Goal: Task Accomplishment & Management: Complete application form

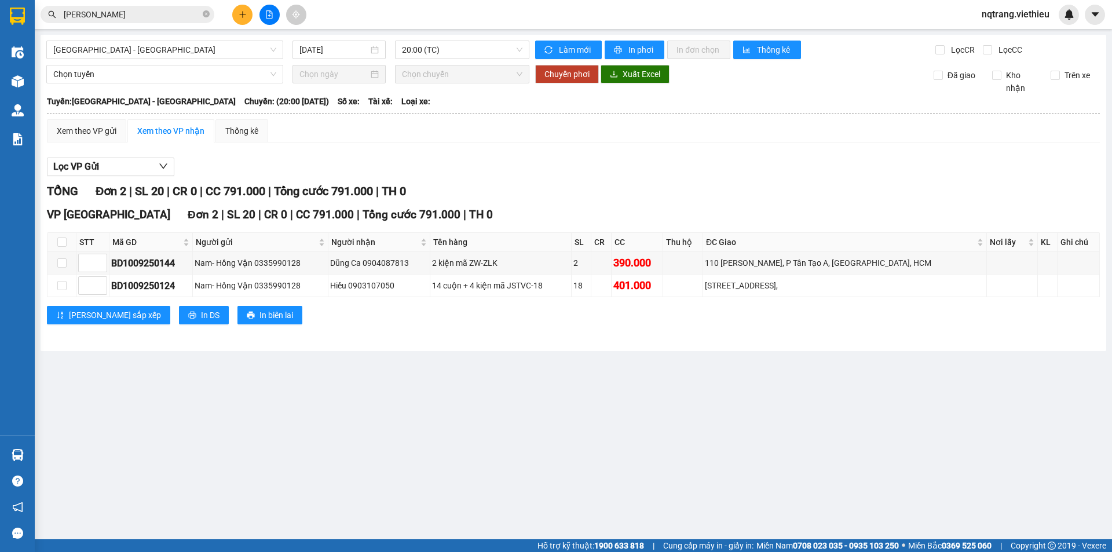
click at [342, 379] on main "[GEOGRAPHIC_DATA] - [GEOGRAPHIC_DATA] [DATE] 20:00 (TC) Làm mới In phơi In đơn …" at bounding box center [556, 269] width 1112 height 539
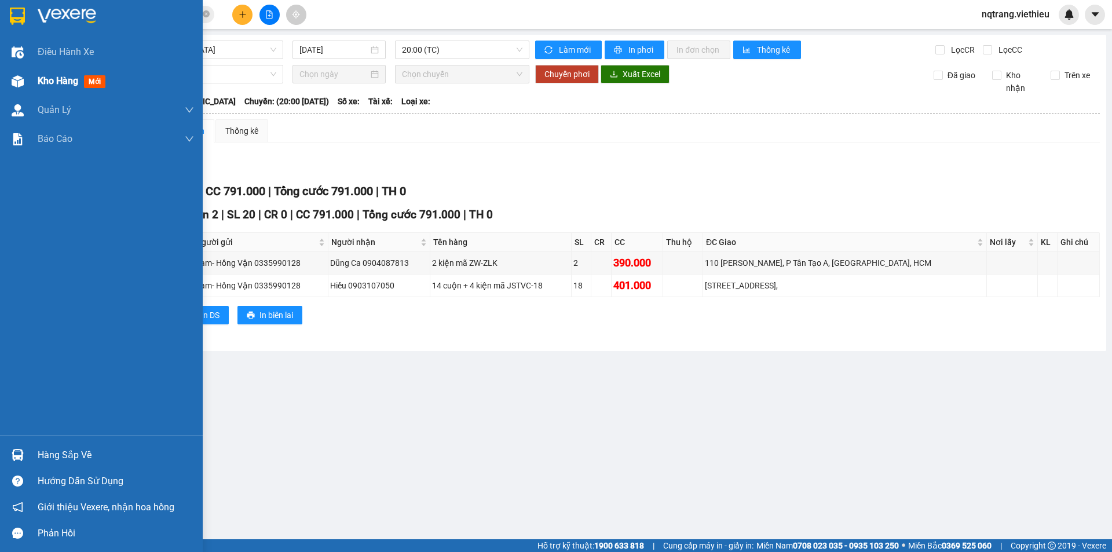
click at [49, 79] on span "Kho hàng" at bounding box center [58, 80] width 41 height 11
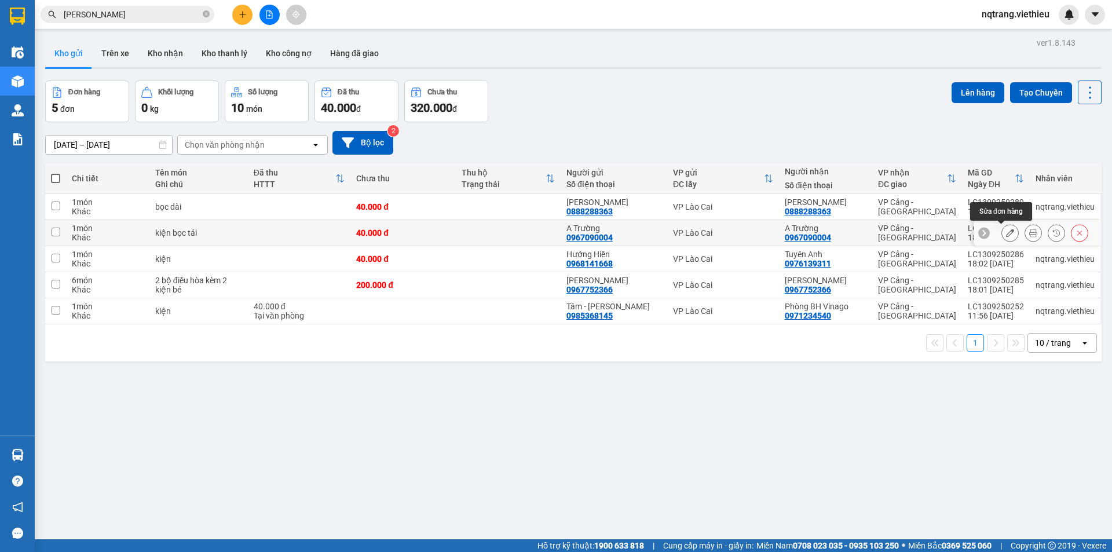
click at [1006, 233] on icon at bounding box center [1010, 233] width 8 height 8
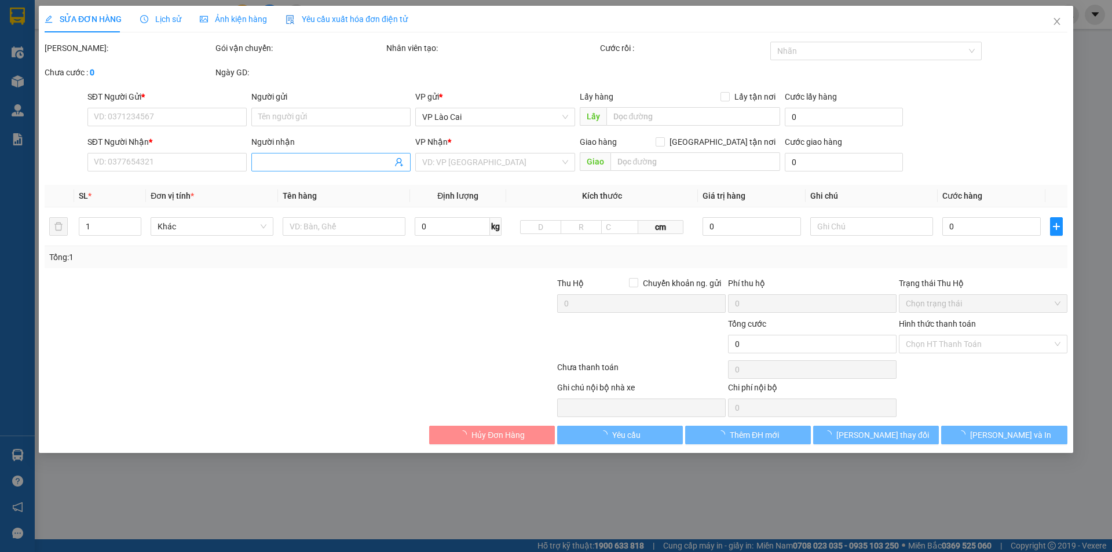
type input "0967090004"
type input "A Trường"
type input "0967090004"
type input "A Trường"
type input "40.000"
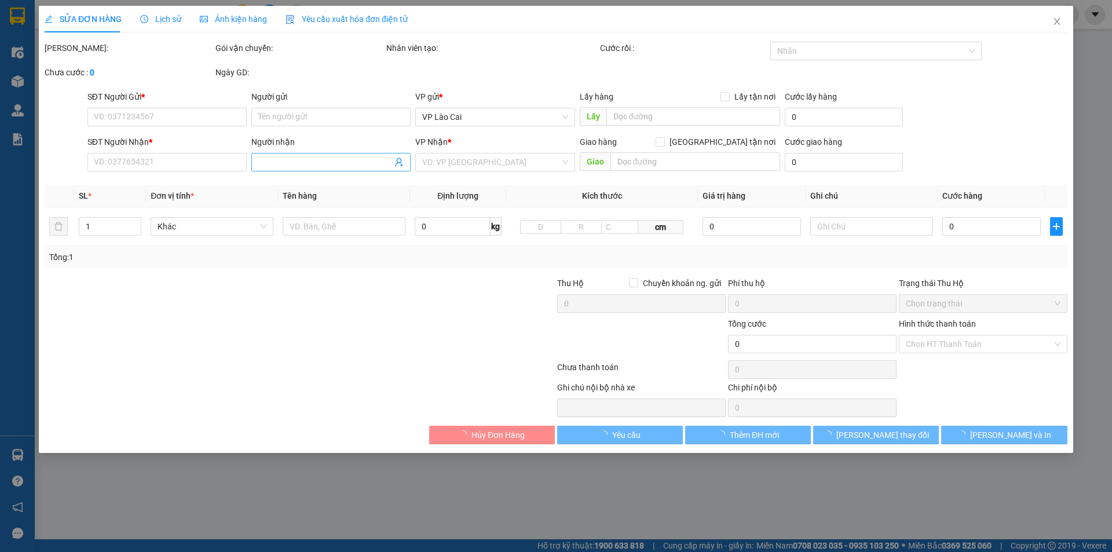
type input "40.000"
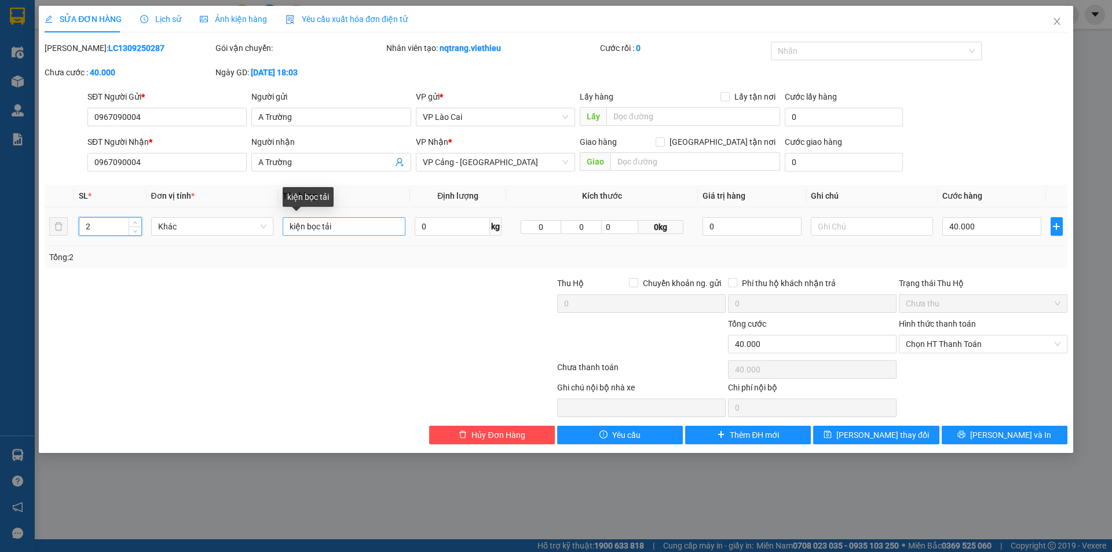
type input "2"
click at [348, 228] on input "kiện bọc tải" at bounding box center [344, 226] width 123 height 19
click at [288, 228] on input "kiện bọc tải" at bounding box center [344, 226] width 123 height 19
click at [351, 226] on input "1 kiện bọc tải" at bounding box center [344, 226] width 123 height 19
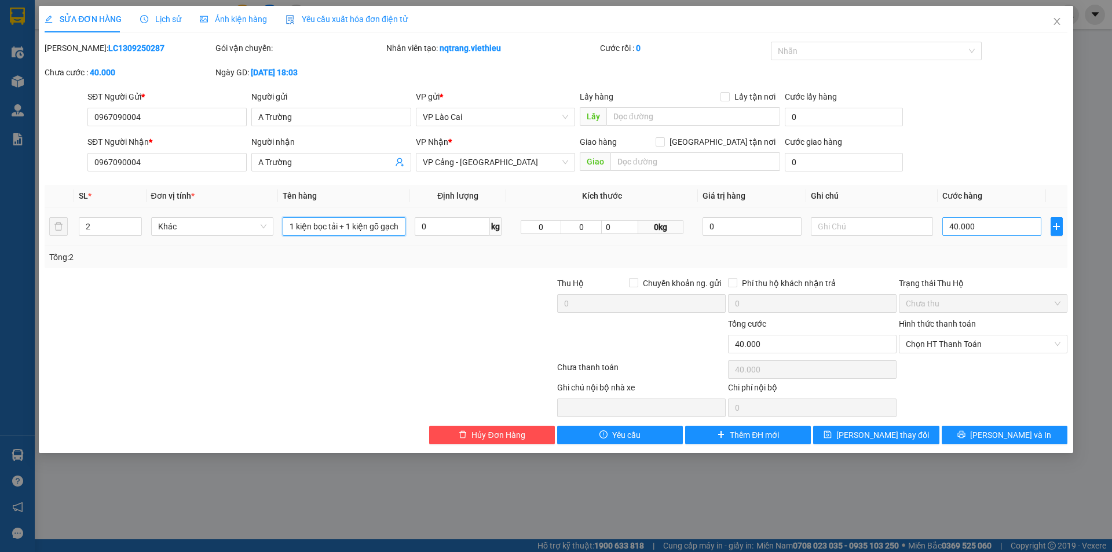
type input "1 kiện bọc tải + 1 kiện gỗ gạch"
click at [1003, 228] on input "40.000" at bounding box center [991, 226] width 98 height 19
type input "4"
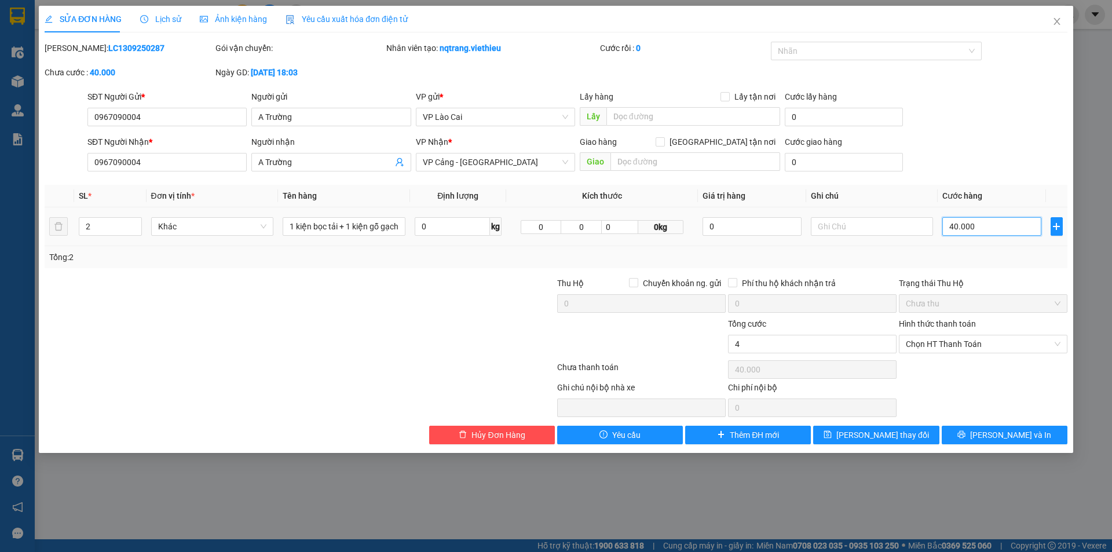
type input "4"
type input "40"
type input "400"
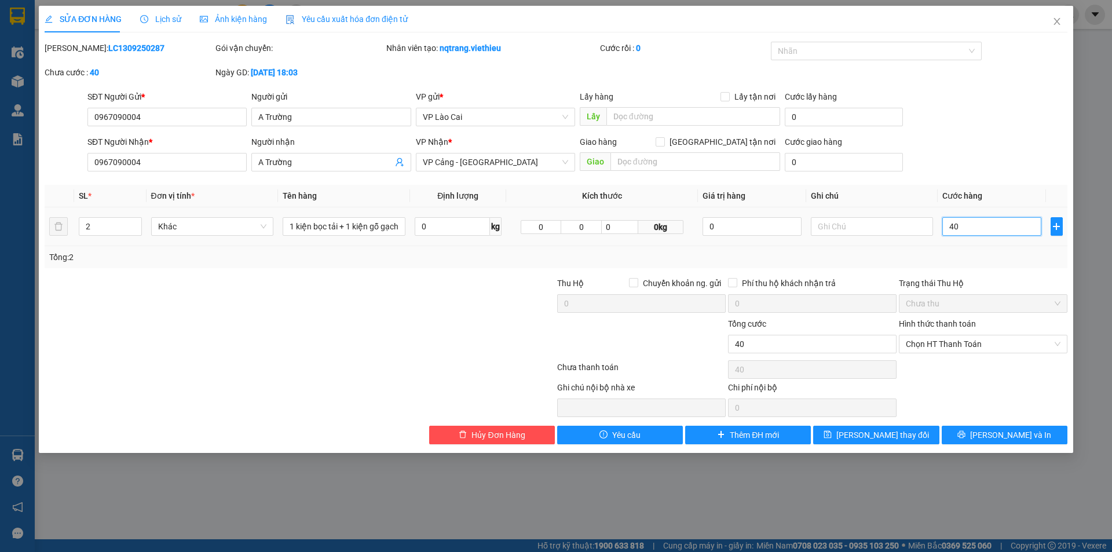
type input "400"
type input "4.000"
type input "40.000"
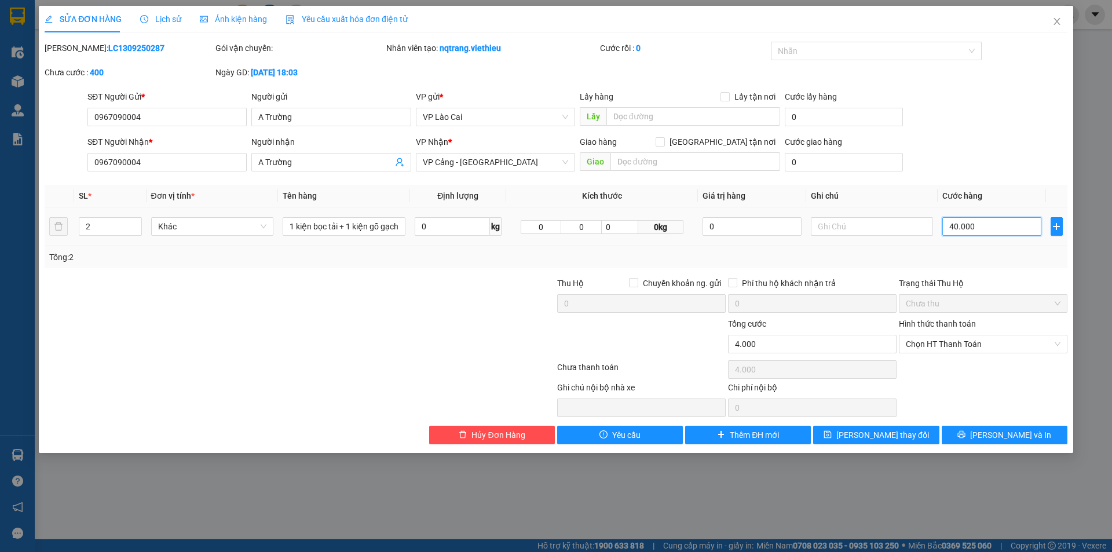
type input "40.000"
type input "400.000"
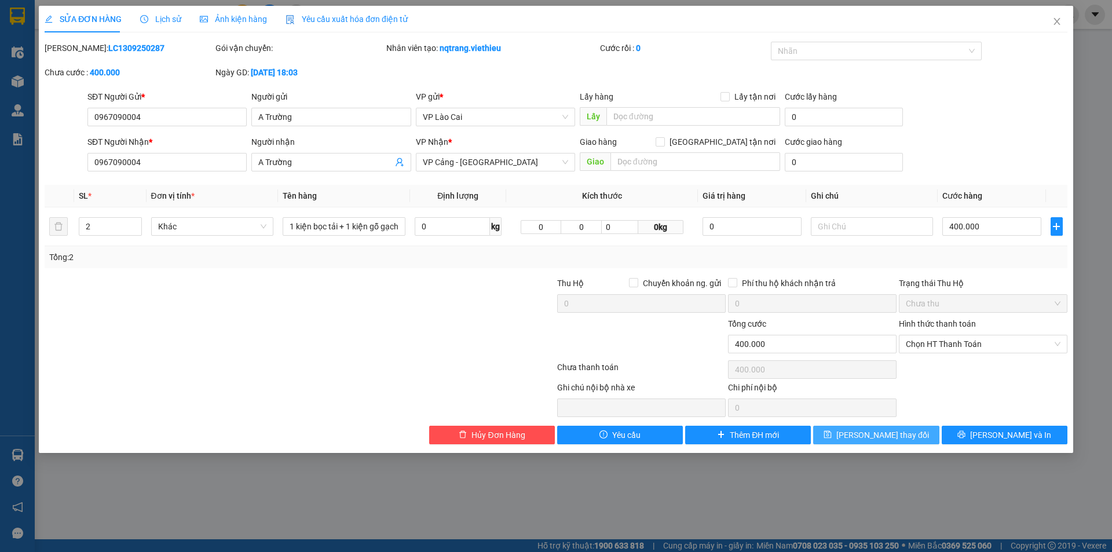
click at [915, 435] on button "[PERSON_NAME] thay đổi" at bounding box center [876, 435] width 126 height 19
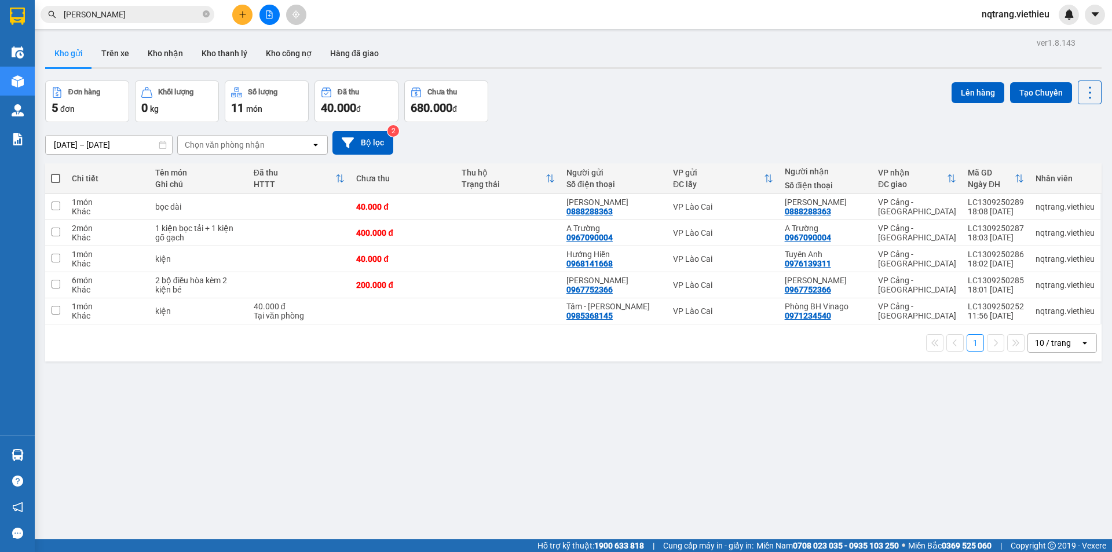
click at [345, 433] on div "ver 1.8.143 Kho gửi Trên xe Kho nhận Kho thanh lý Kho công nợ Hàng đã giao Đơn …" at bounding box center [574, 311] width 1066 height 552
click at [247, 11] on button at bounding box center [242, 15] width 20 height 20
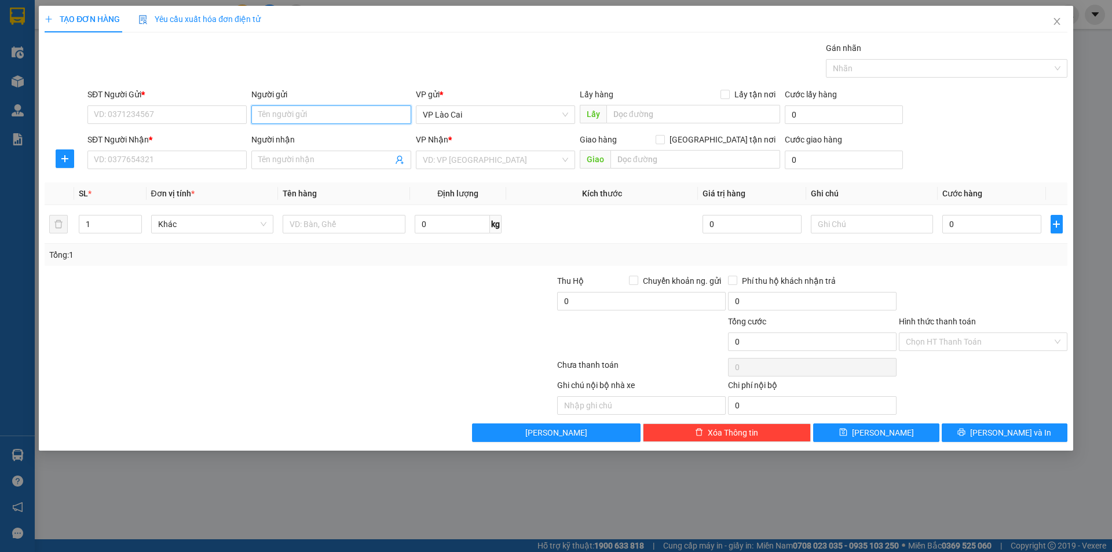
click at [325, 119] on input "Người gửi" at bounding box center [330, 114] width 159 height 19
type input "mai anh"
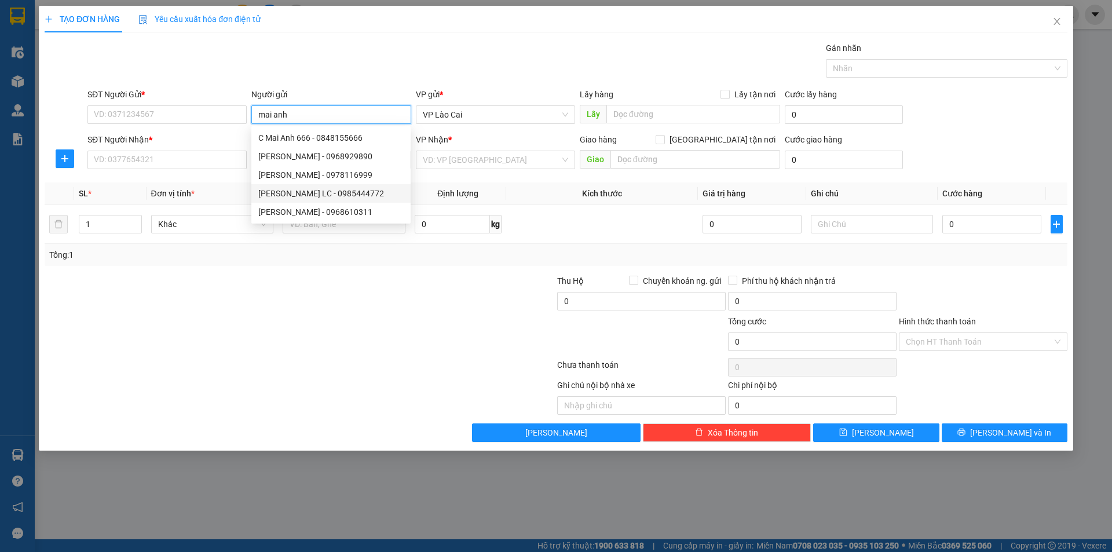
click at [318, 196] on div "[PERSON_NAME] LC - 0985444772" at bounding box center [330, 193] width 145 height 13
type input "0985444772"
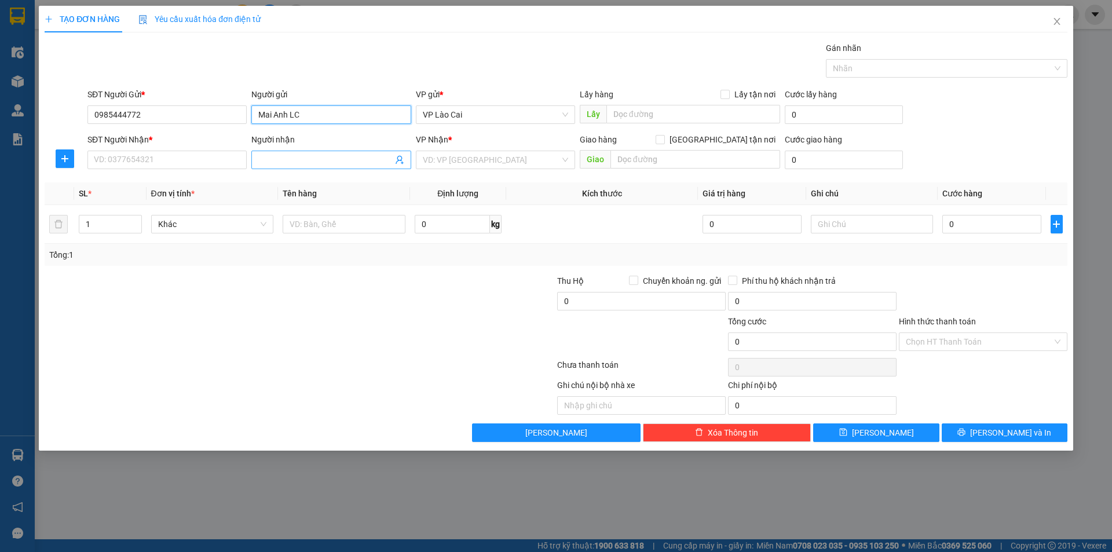
type input "Mai Anh LC"
click at [398, 162] on icon "user-add" at bounding box center [399, 159] width 9 height 9
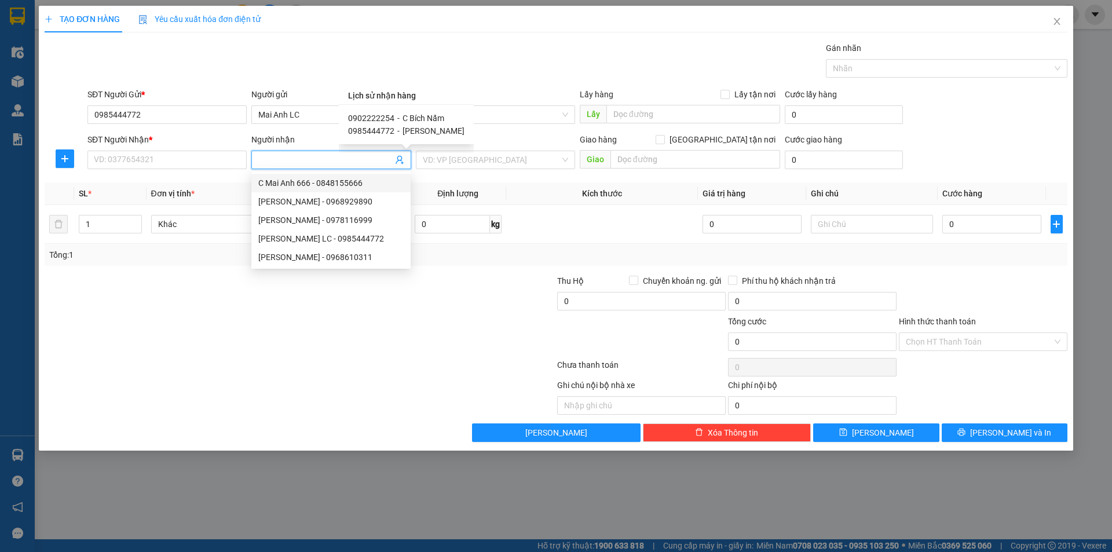
click at [425, 117] on span "C Bích Nấm" at bounding box center [424, 118] width 42 height 9
type input "0902222254"
type input "C Bích Nấm"
type input "39 [PERSON_NAME]"
type input "350000"
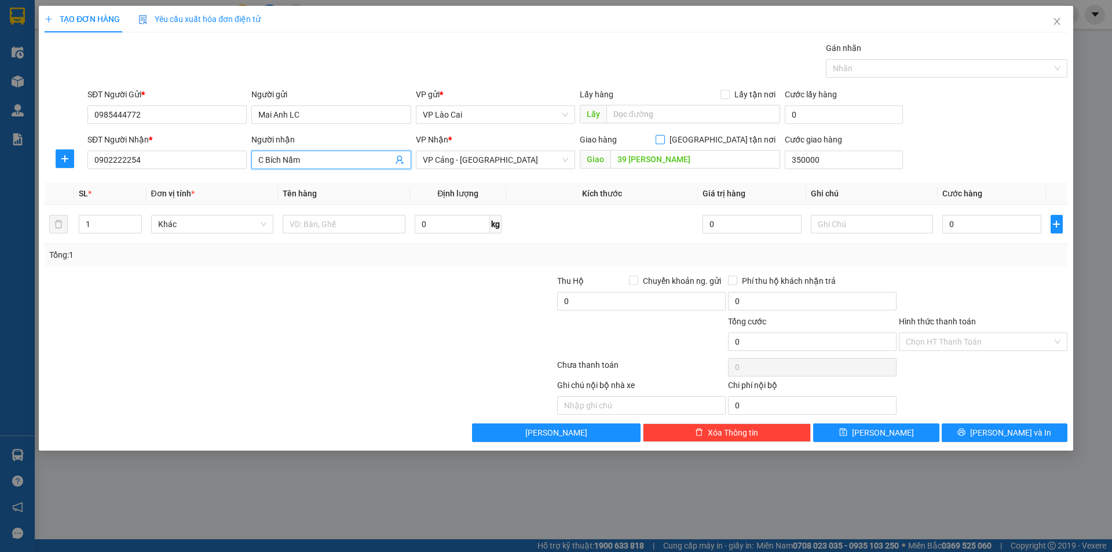
click at [664, 138] on input "[GEOGRAPHIC_DATA] tận nơi" at bounding box center [660, 139] width 8 height 8
checkbox input "true"
type input "350.000"
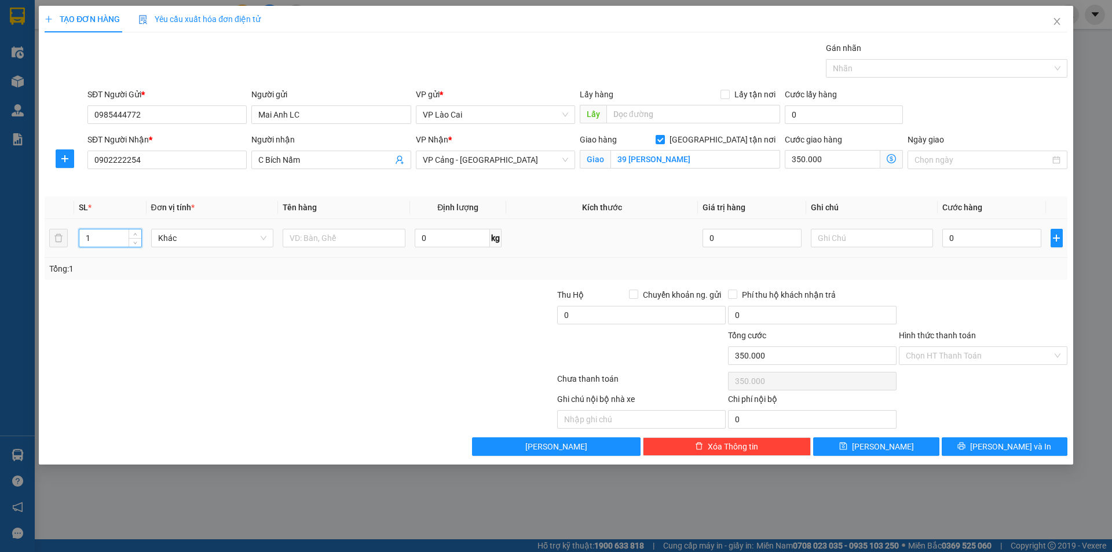
drag, startPoint x: 101, startPoint y: 239, endPoint x: 90, endPoint y: 242, distance: 12.1
click at [90, 242] on input "1" at bounding box center [109, 237] width 61 height 17
type input "10"
click at [332, 239] on input "text" at bounding box center [344, 238] width 123 height 19
type input "kiện rong biển"
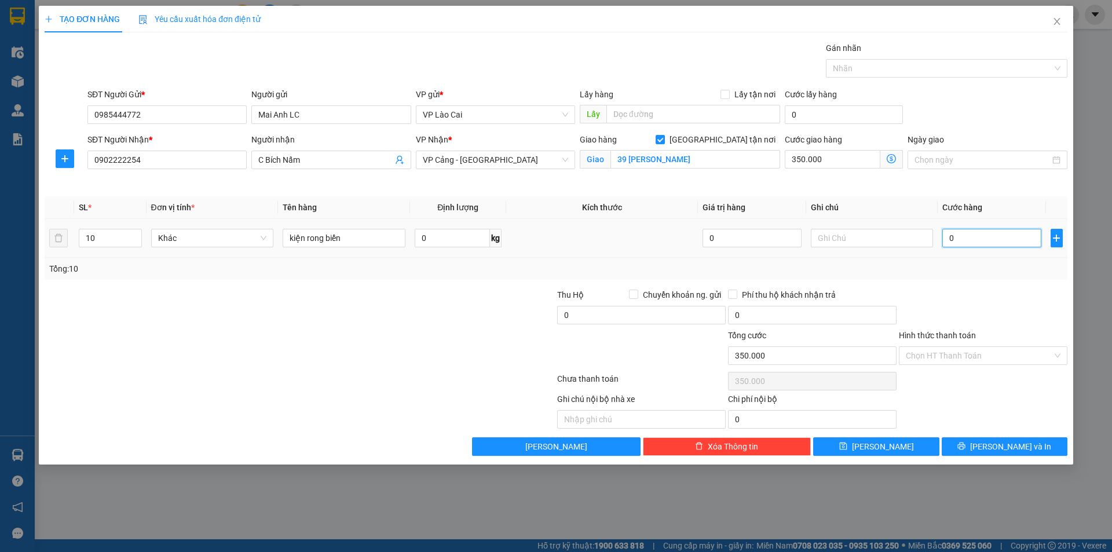
click at [990, 242] on input "0" at bounding box center [991, 238] width 98 height 19
type input "3"
type input "350.003"
type input "35"
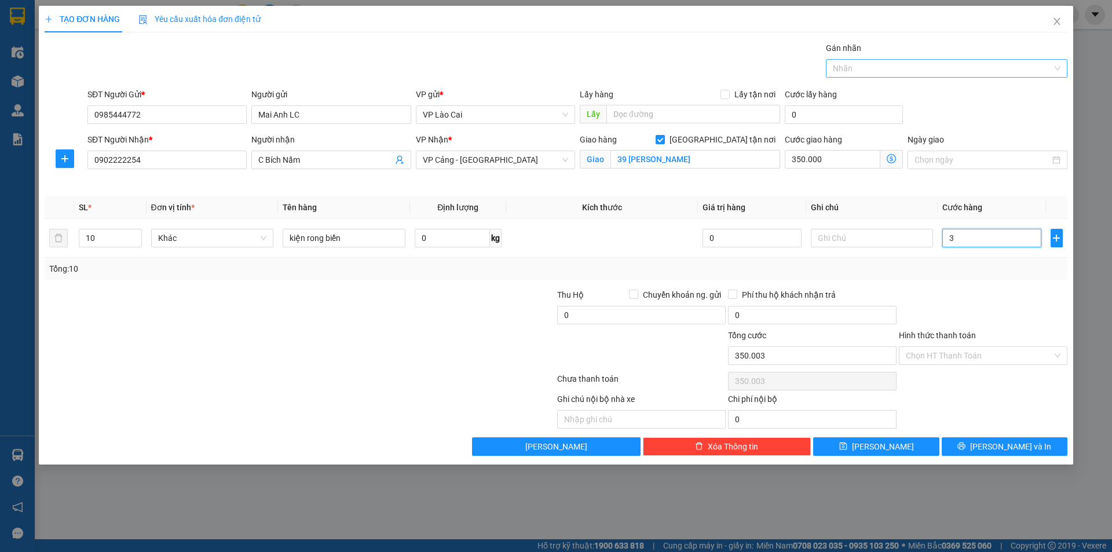
type input "350.035"
type input "350"
type input "350.350"
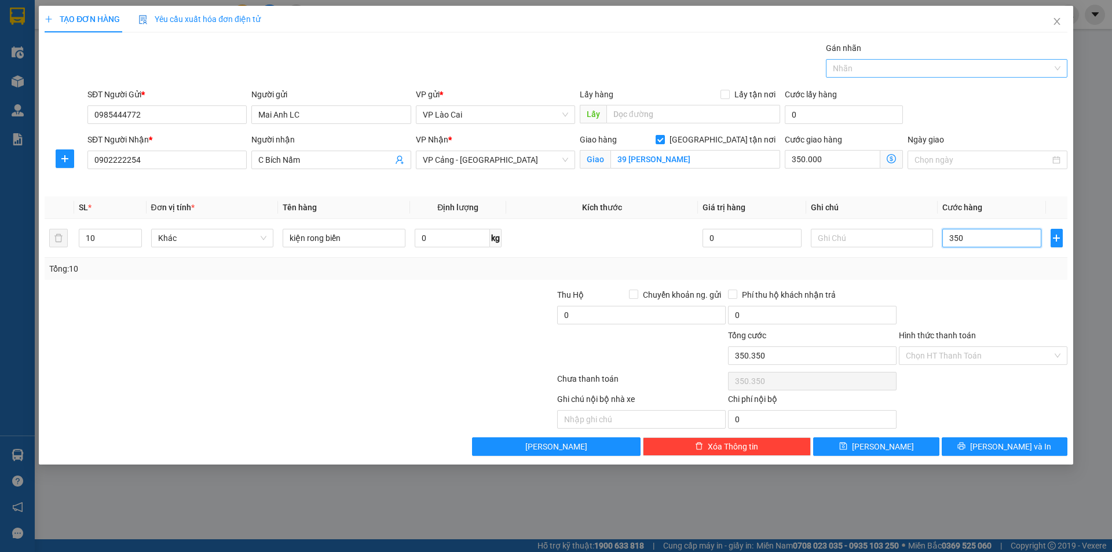
type input "3.500"
type input "353.500"
type input "35.000"
type input "385.000"
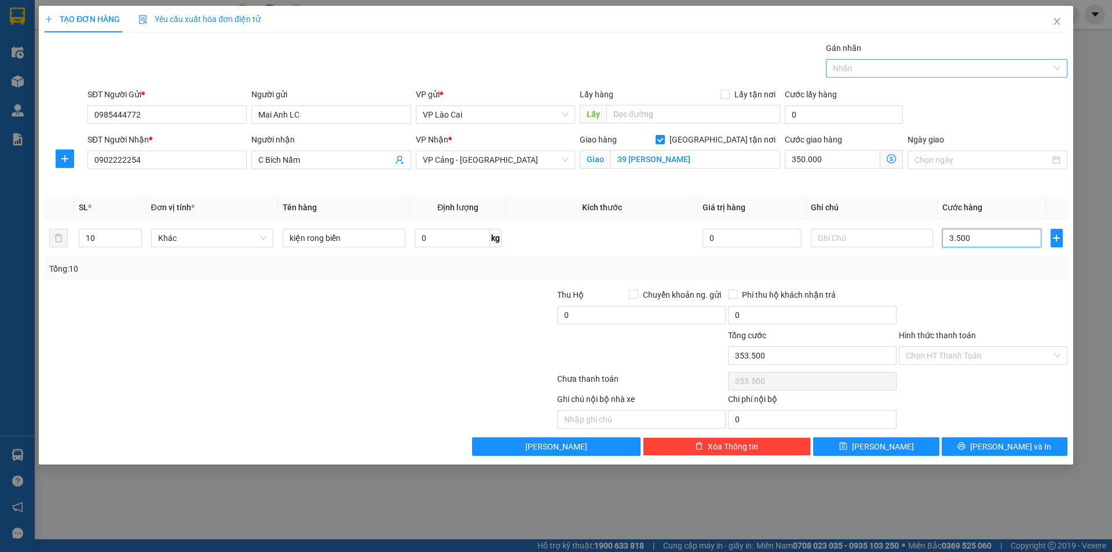
type input "385.000"
type input "350.000"
type input "700.000"
type input "350.000"
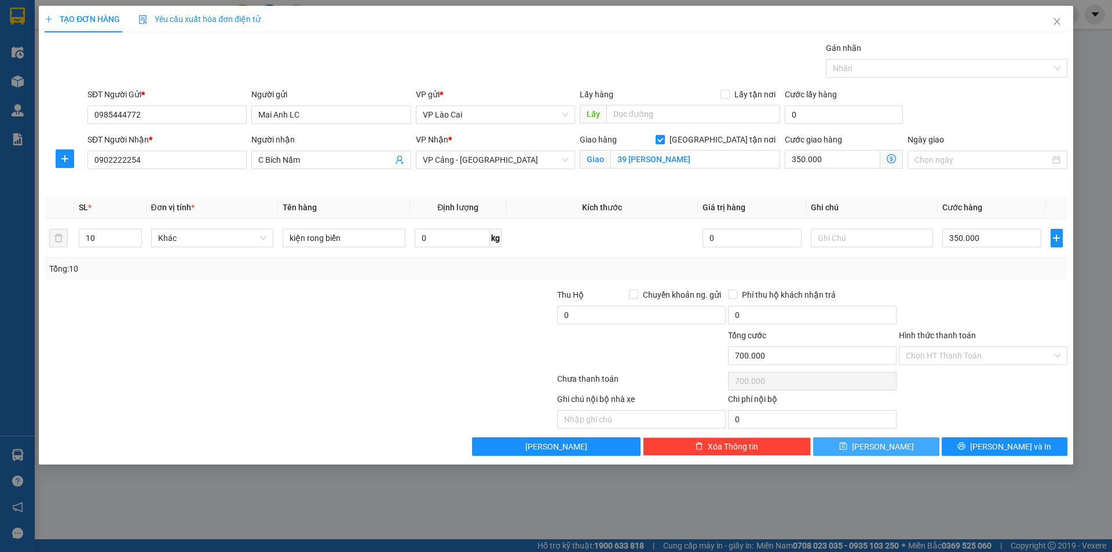
click at [904, 453] on button "[PERSON_NAME]" at bounding box center [876, 446] width 126 height 19
checkbox input "false"
type input "1"
type input "0"
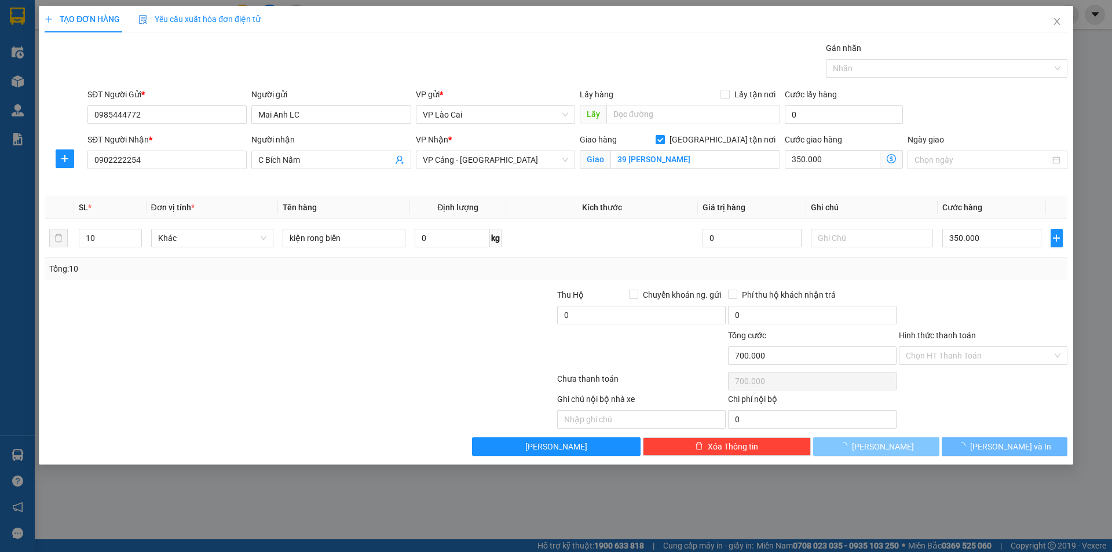
type input "0"
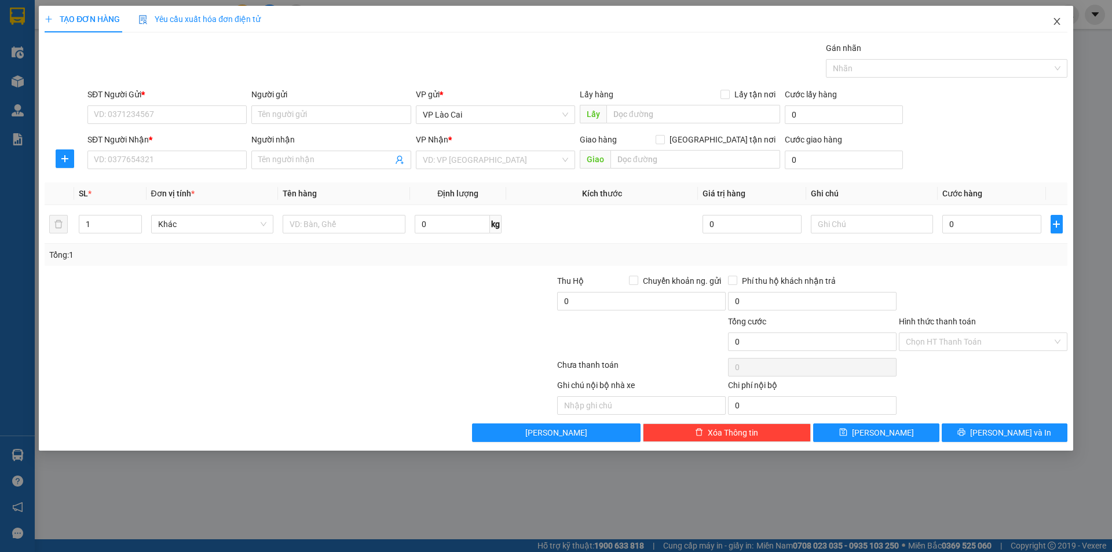
click at [1055, 17] on icon "close" at bounding box center [1056, 21] width 9 height 9
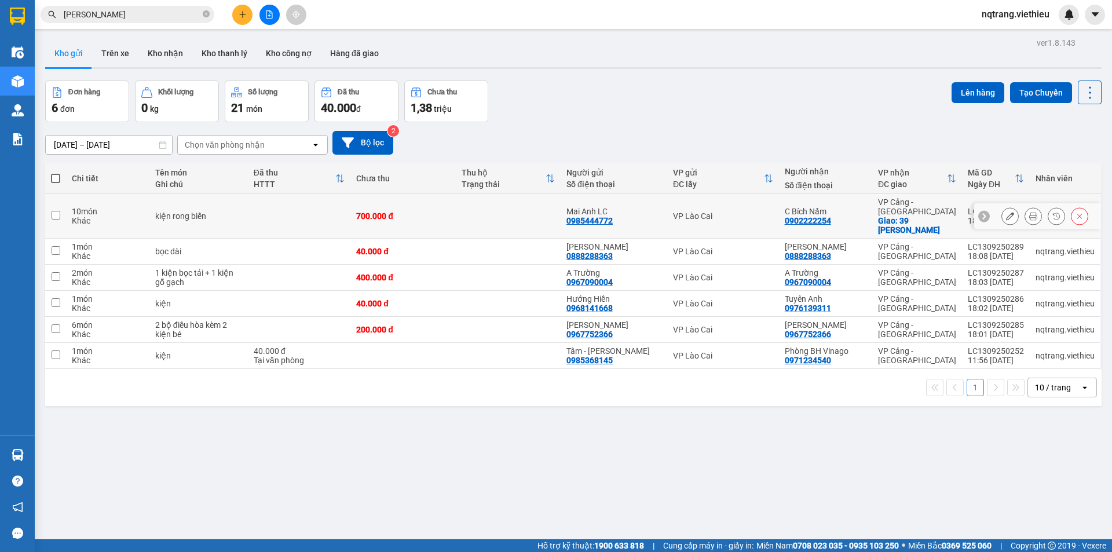
click at [618, 209] on div "[PERSON_NAME] LC 0985444772" at bounding box center [613, 216] width 95 height 19
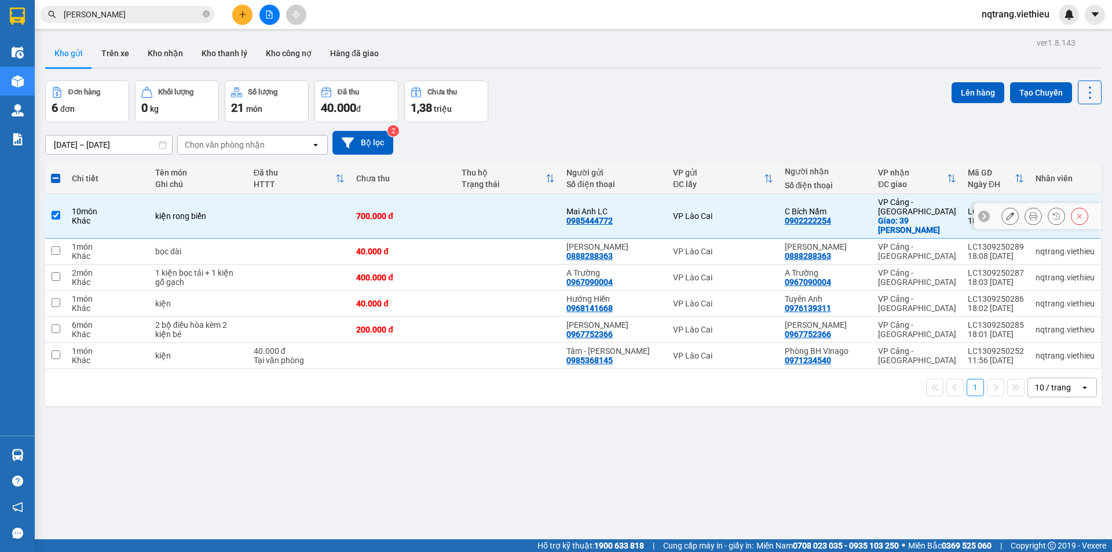
click at [689, 211] on div "VP Lào Cai" at bounding box center [723, 215] width 100 height 9
checkbox input "false"
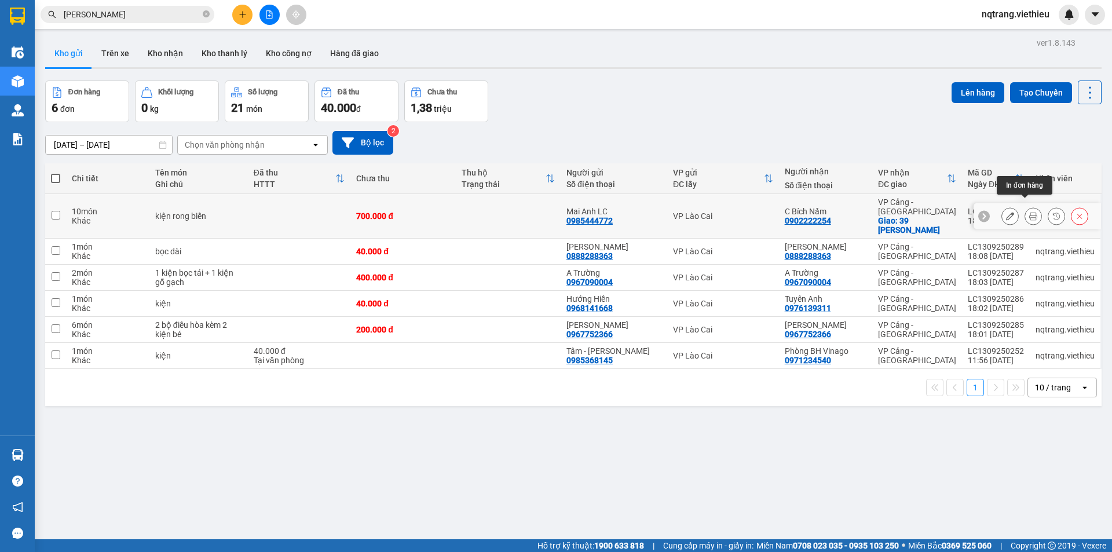
click at [1029, 212] on icon at bounding box center [1033, 216] width 8 height 8
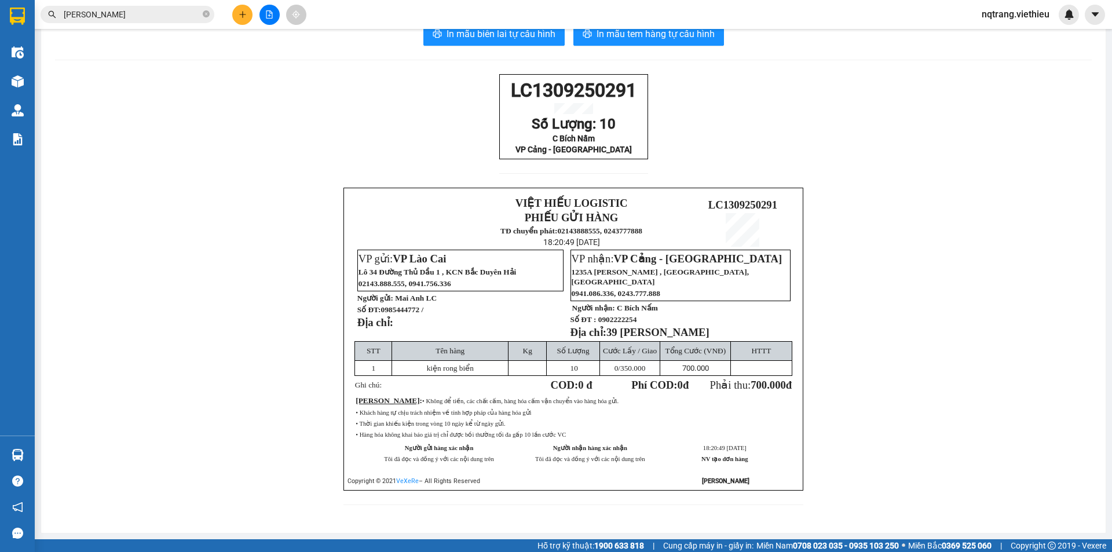
scroll to position [47, 0]
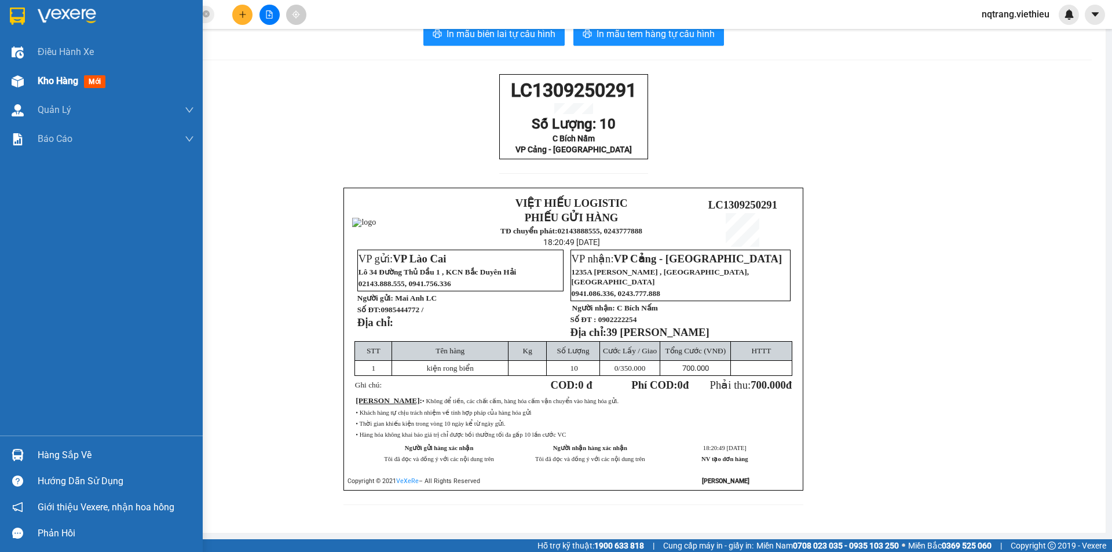
click at [65, 79] on span "Kho hàng" at bounding box center [58, 80] width 41 height 11
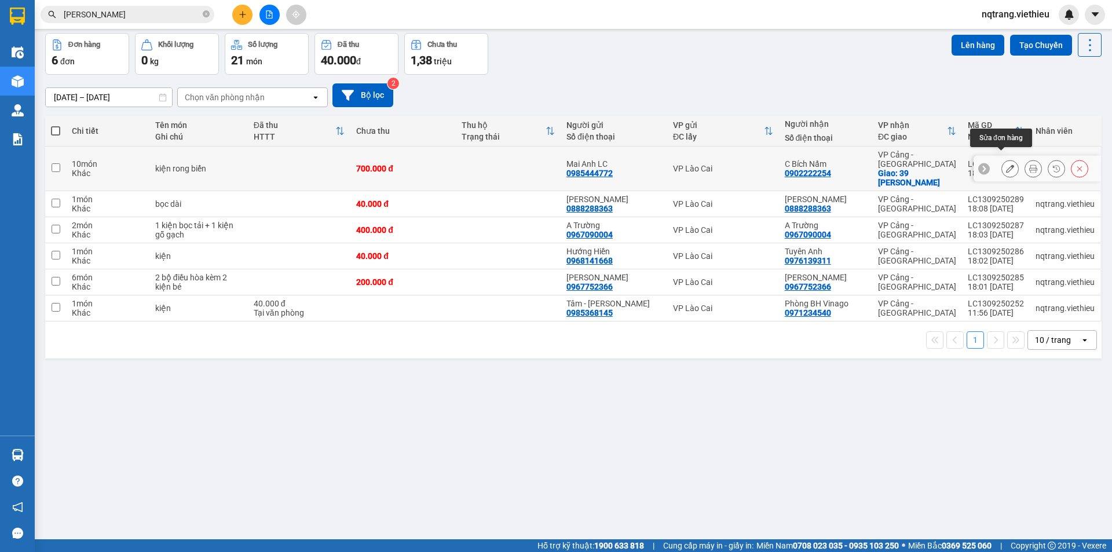
click at [1006, 164] on icon at bounding box center [1010, 168] width 8 height 8
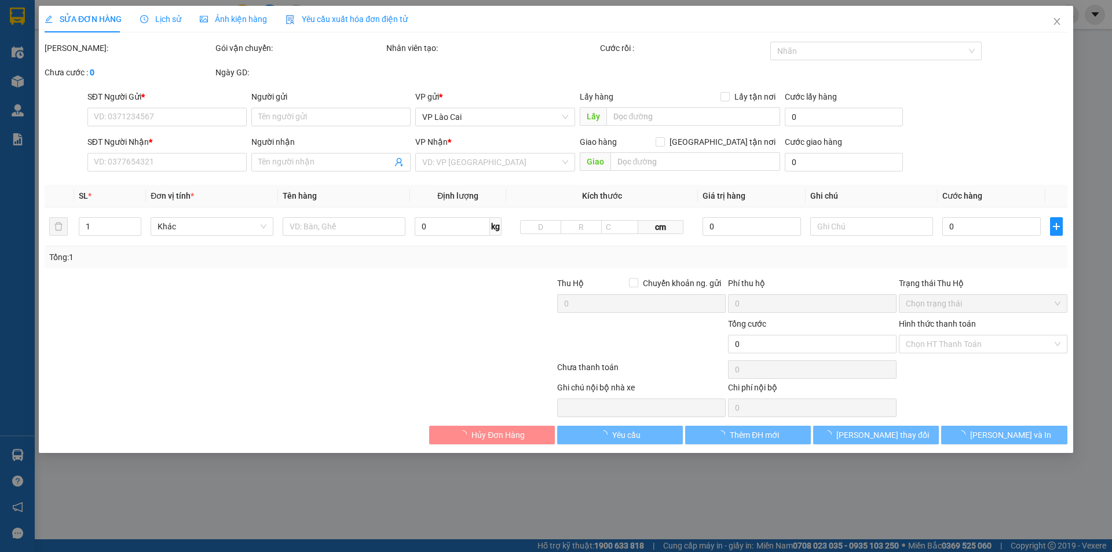
type input "0985444772"
type input "Mai Anh LC"
type input "0902222254"
type input "C Bích Nấm"
checkbox input "true"
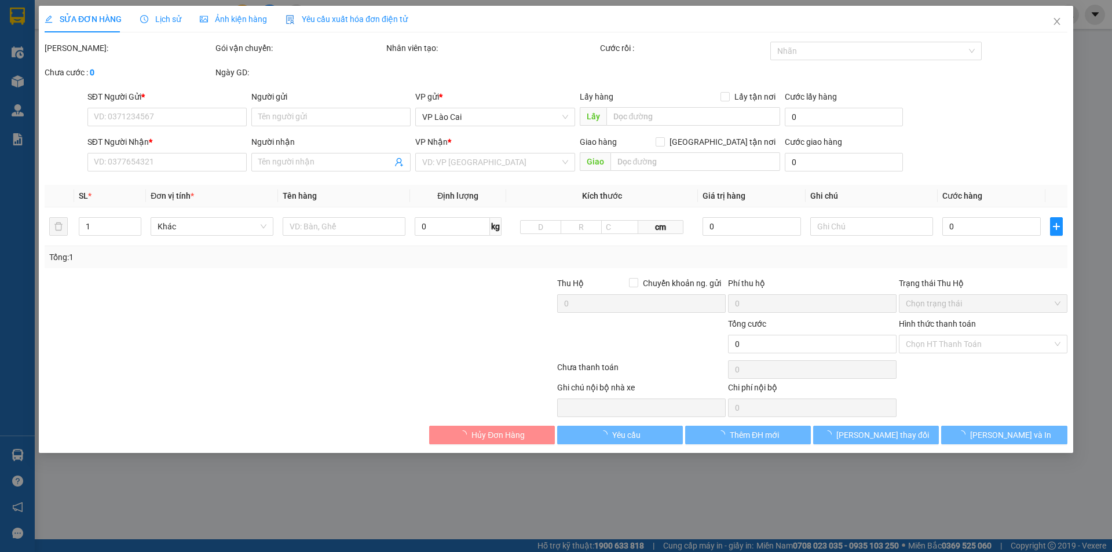
type input "39 [PERSON_NAME]"
type input "700.000"
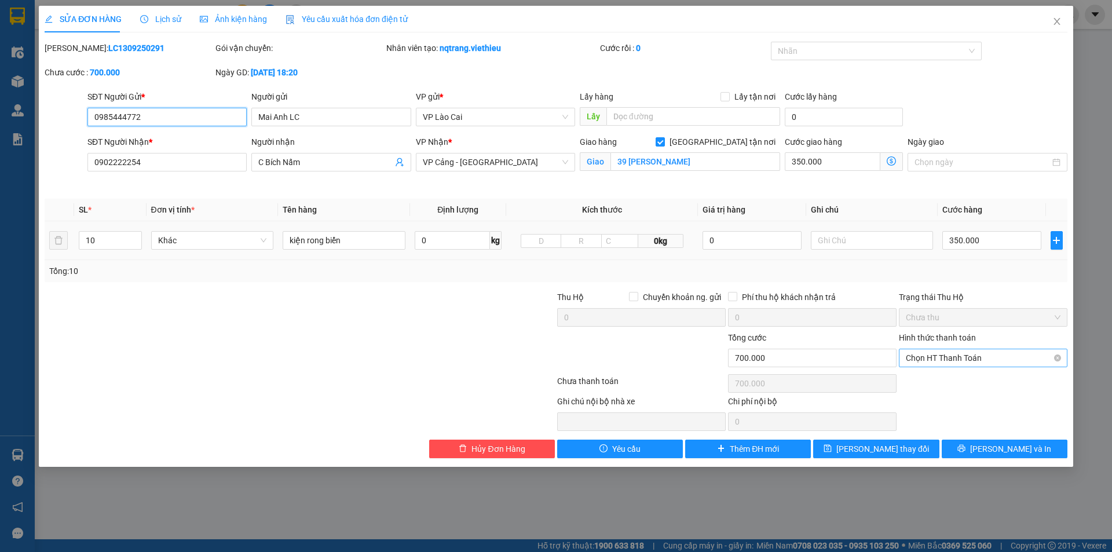
click at [963, 357] on span "Chọn HT Thanh Toán" at bounding box center [983, 357] width 155 height 17
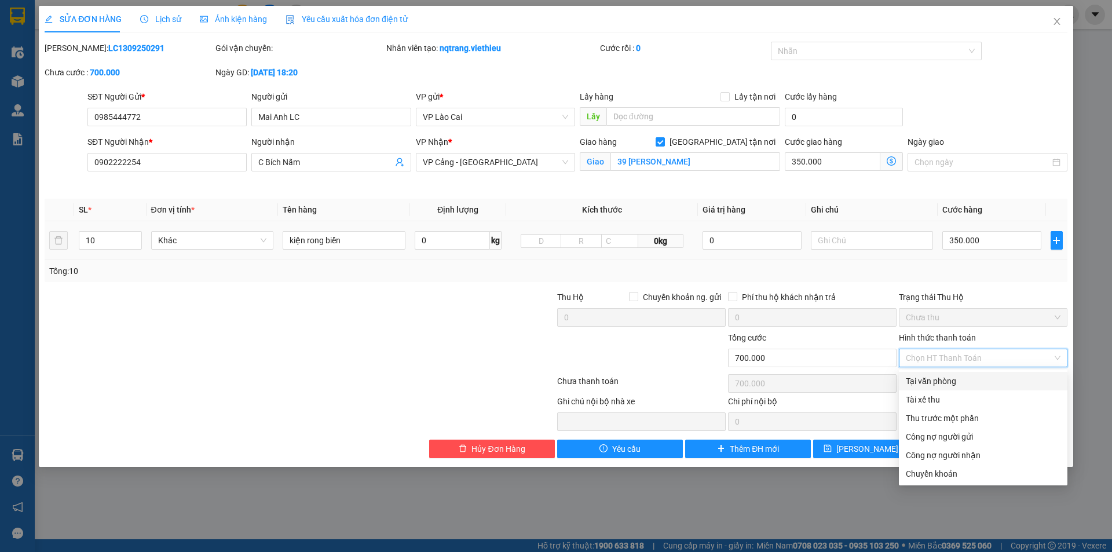
click at [933, 385] on div "Tại văn phòng" at bounding box center [983, 381] width 155 height 13
type input "0"
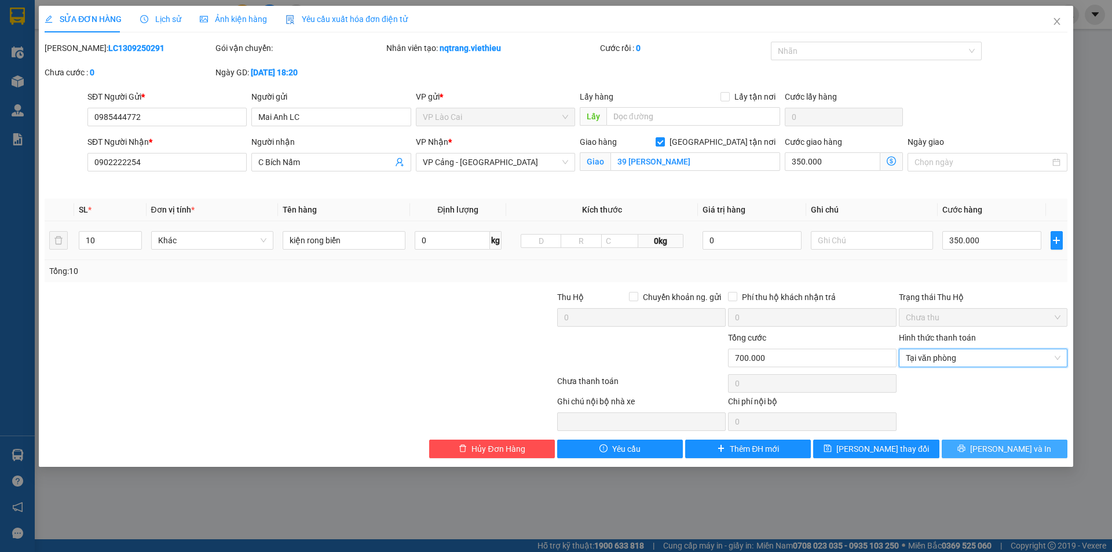
click at [965, 449] on icon "printer" at bounding box center [961, 448] width 8 height 8
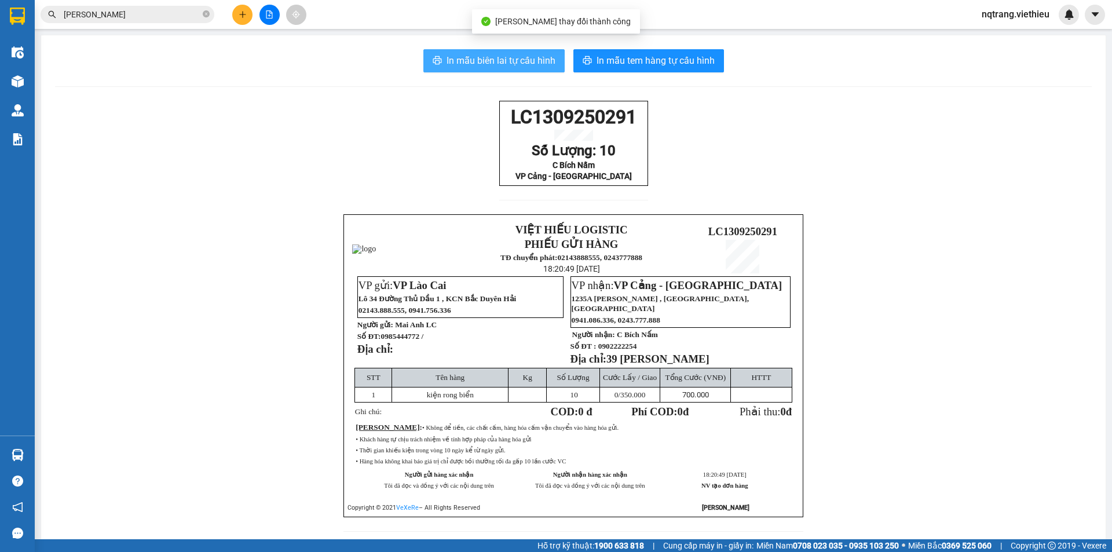
click at [503, 53] on span "In mẫu biên lai tự cấu hình" at bounding box center [501, 60] width 109 height 14
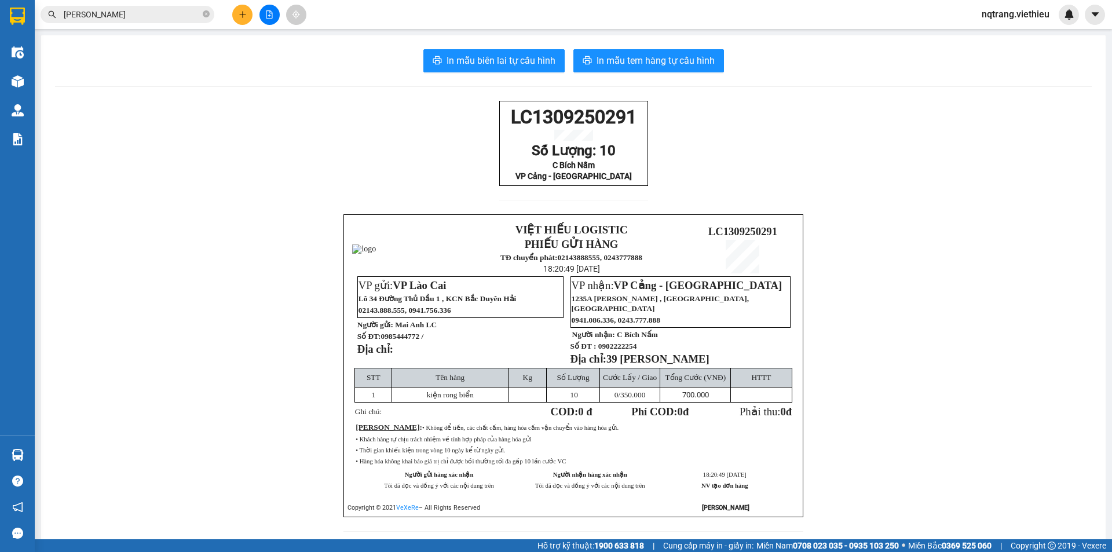
scroll to position [47, 0]
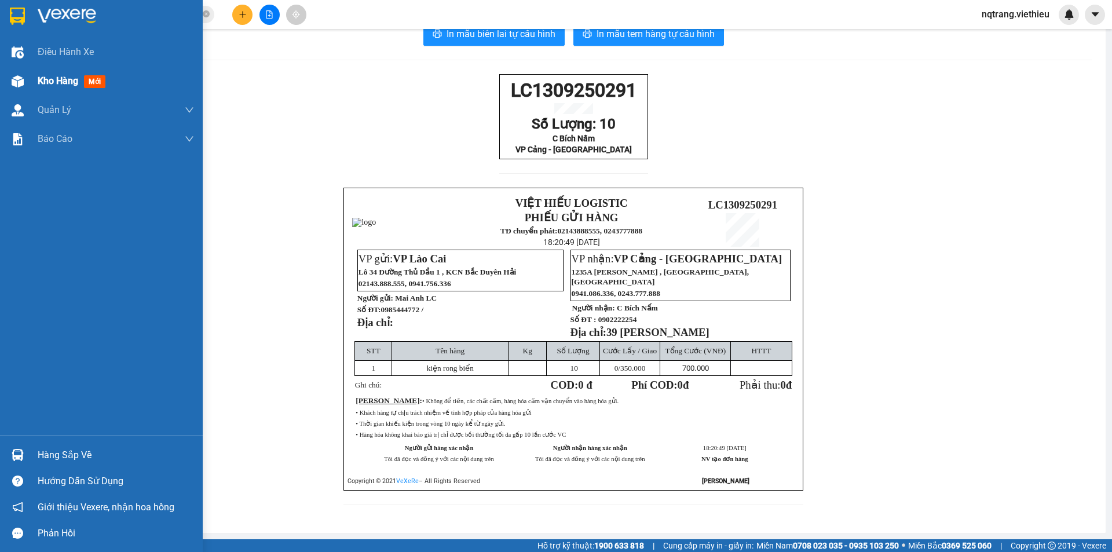
click at [21, 79] on img at bounding box center [18, 81] width 12 height 12
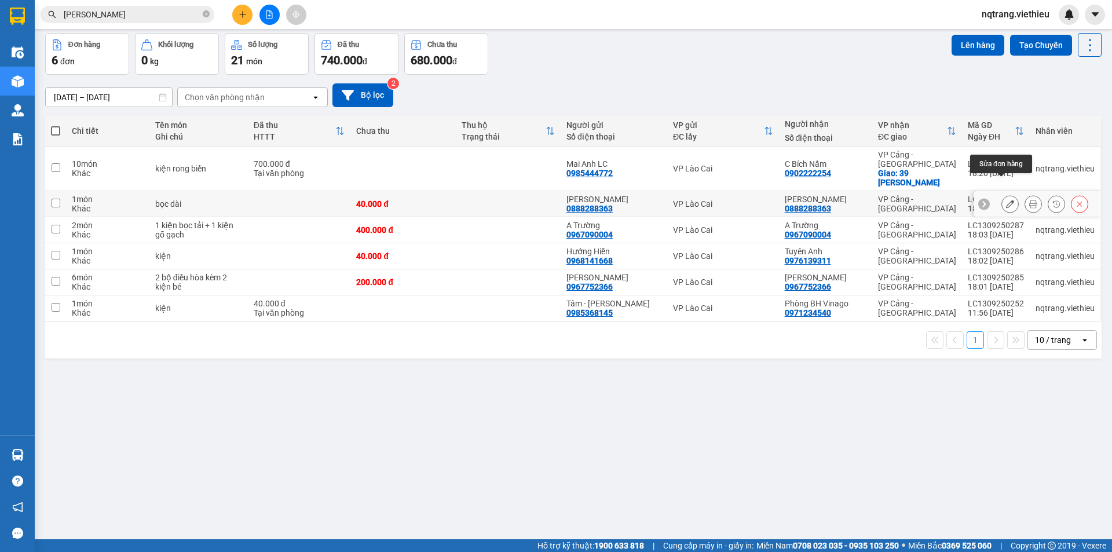
click at [1006, 200] on icon at bounding box center [1010, 204] width 8 height 8
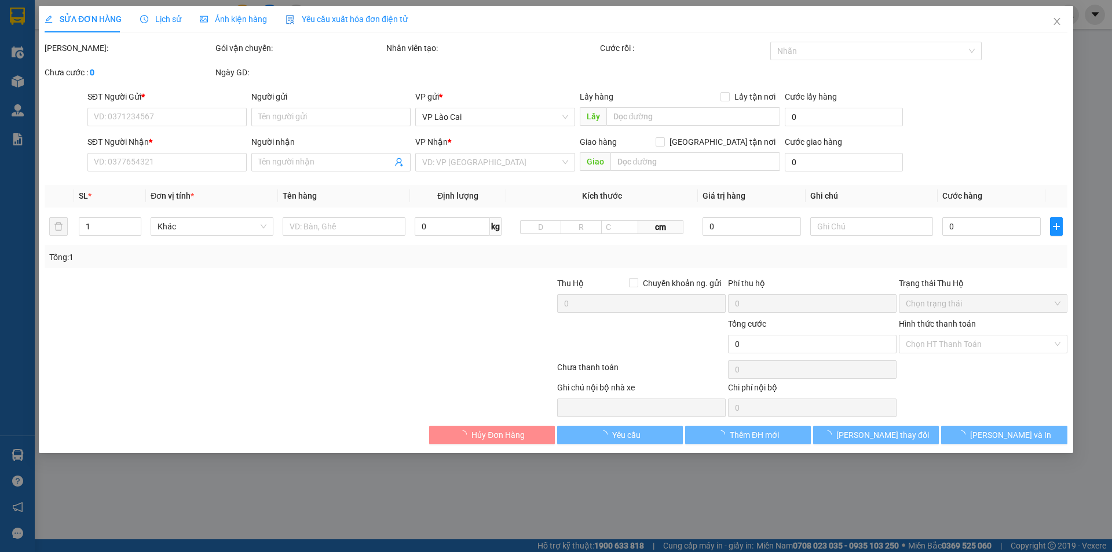
type input "0888288363"
type input "[PERSON_NAME]"
type input "0888288363"
type input "[PERSON_NAME]"
type input "40.000"
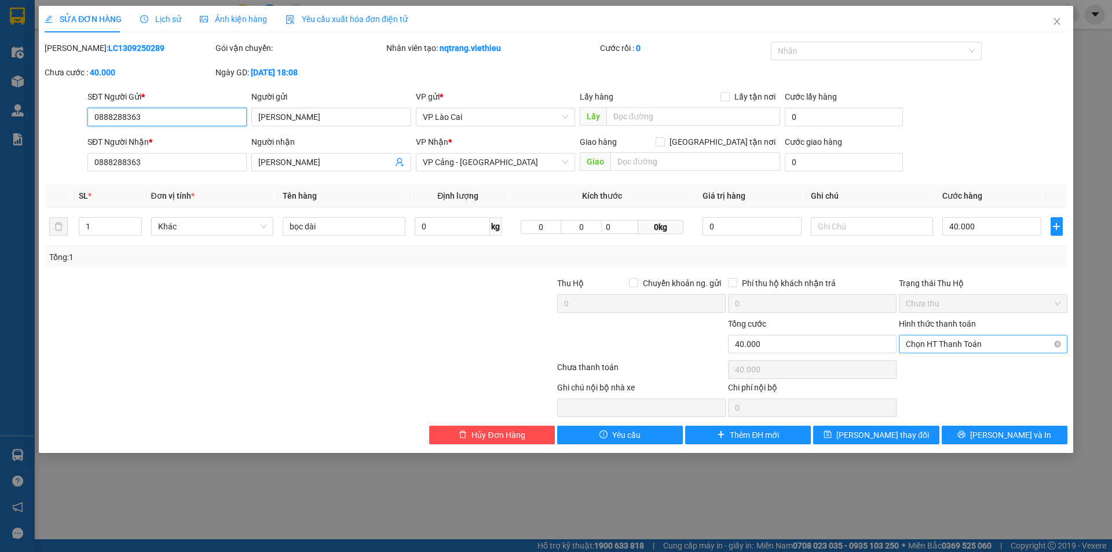
click at [968, 346] on span "Chọn HT Thanh Toán" at bounding box center [983, 343] width 155 height 17
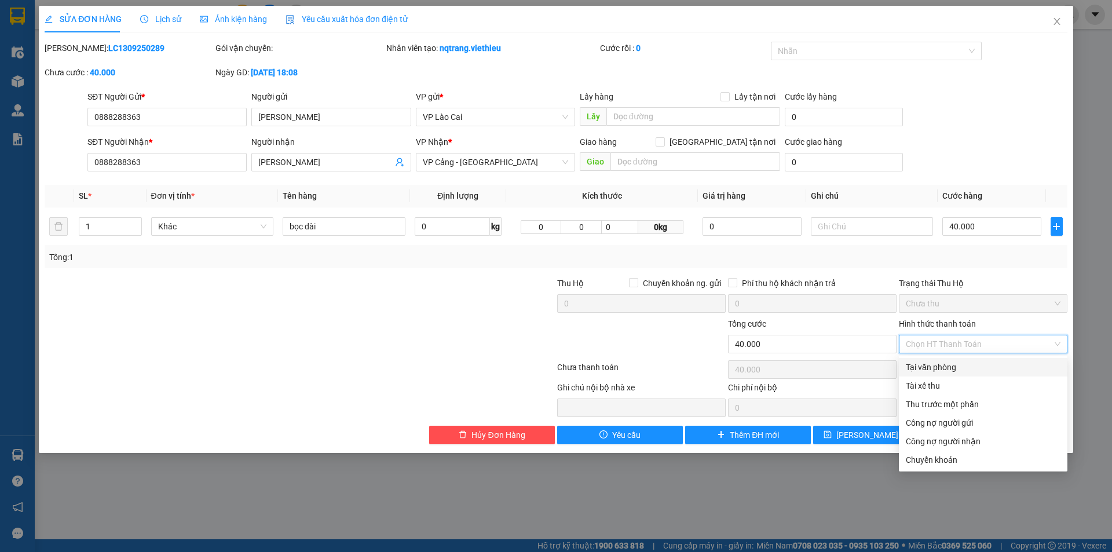
click at [945, 367] on div "Tại văn phòng" at bounding box center [983, 367] width 155 height 13
type input "0"
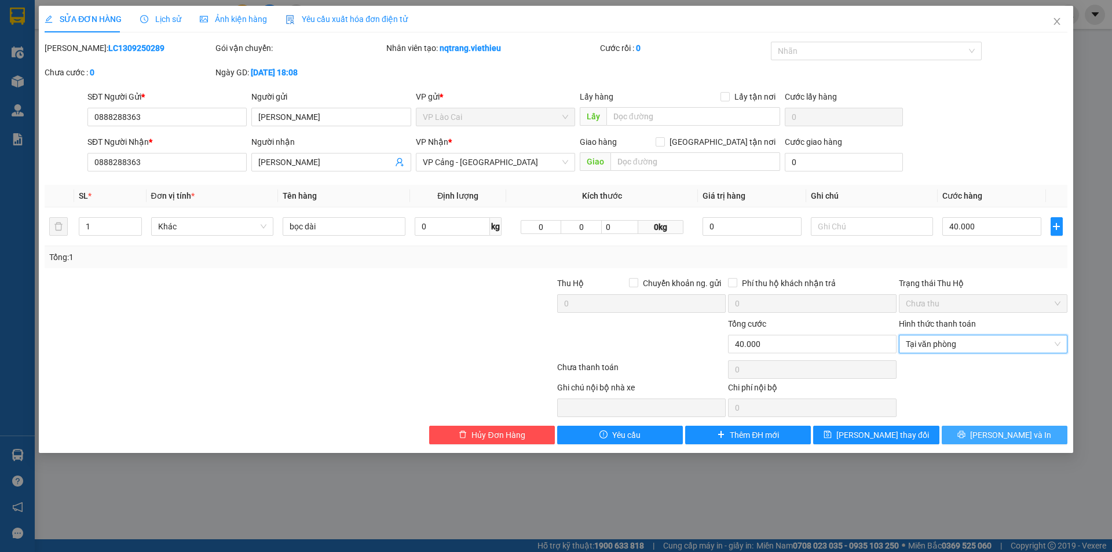
click at [1025, 436] on span "[PERSON_NAME] và In" at bounding box center [1010, 435] width 81 height 13
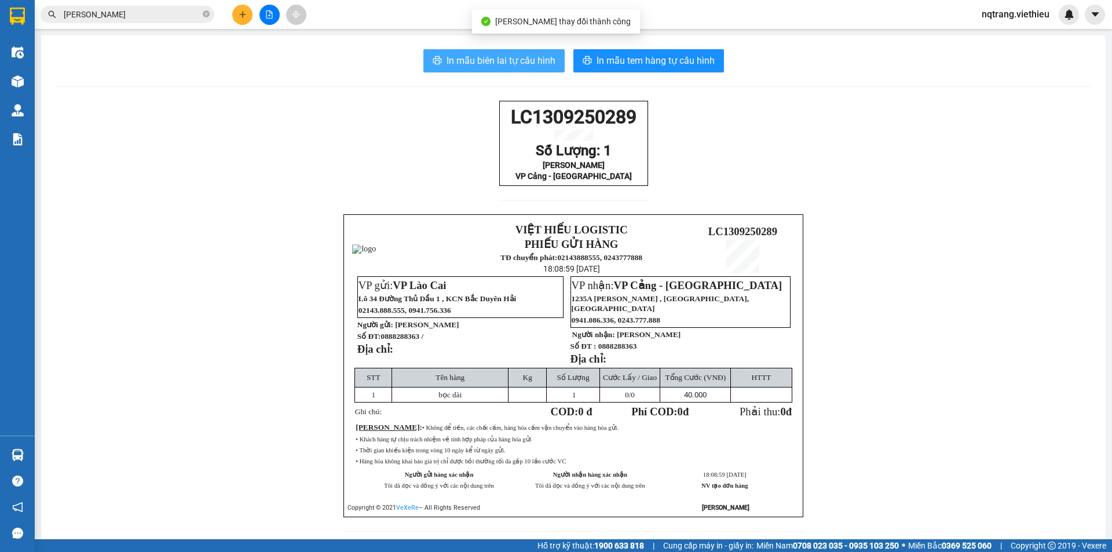
click at [476, 62] on span "In mẫu biên lai tự cấu hình" at bounding box center [501, 60] width 109 height 14
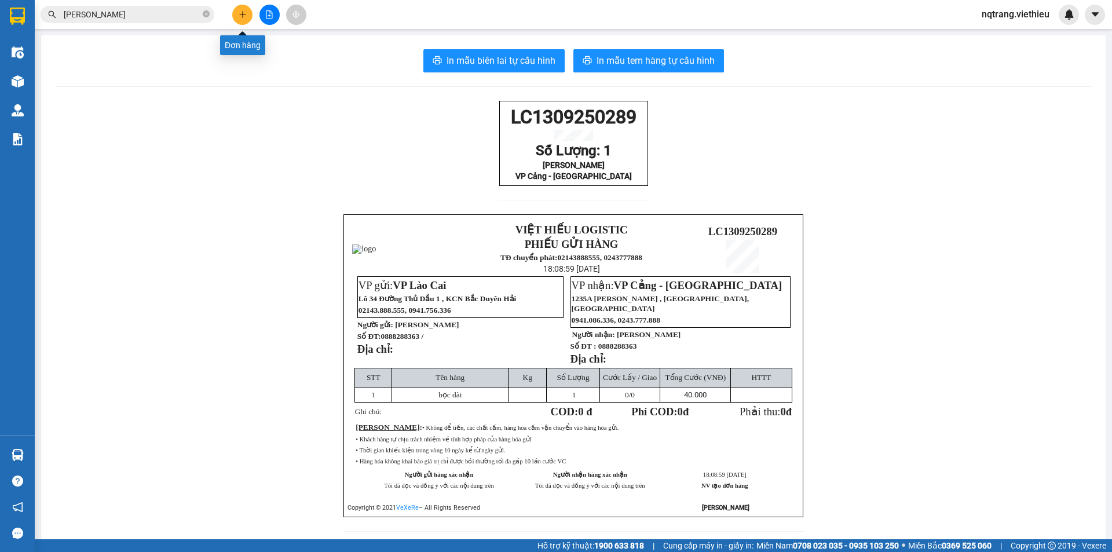
click at [244, 17] on icon "plus" at bounding box center [243, 14] width 8 height 8
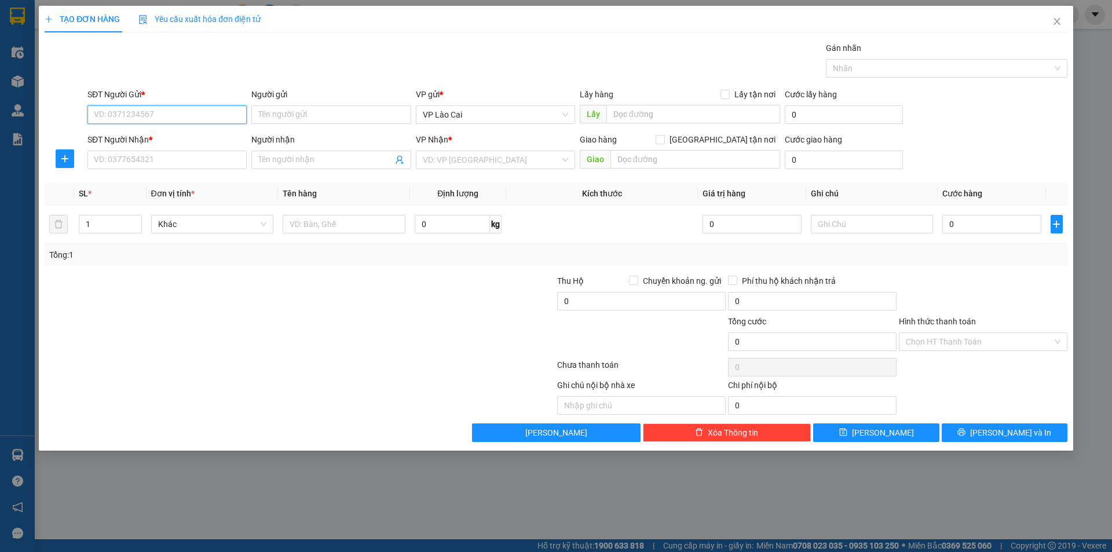
click at [189, 111] on input "SĐT Người Gửi *" at bounding box center [166, 114] width 159 height 19
click at [305, 122] on input "Người gửi" at bounding box center [330, 114] width 159 height 19
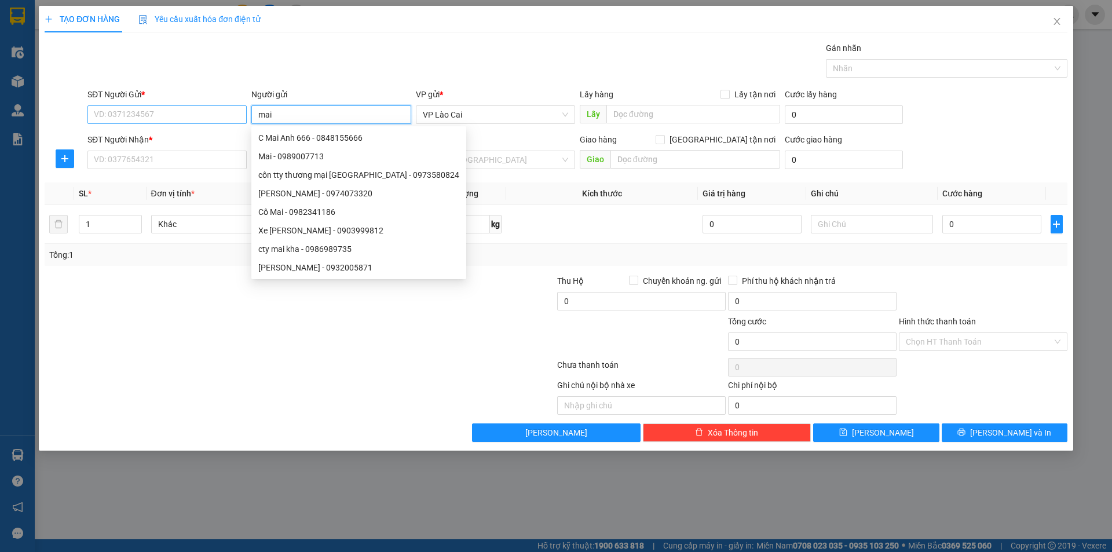
drag, startPoint x: 305, startPoint y: 120, endPoint x: 231, endPoint y: 123, distance: 74.2
click at [231, 123] on div "SĐT Người Gửi * VD: 0371234567 Người gửi mai VP gửi * VP Lào Cai Lấy hàng Lấy t…" at bounding box center [577, 108] width 985 height 41
type input "kho thiên vân"
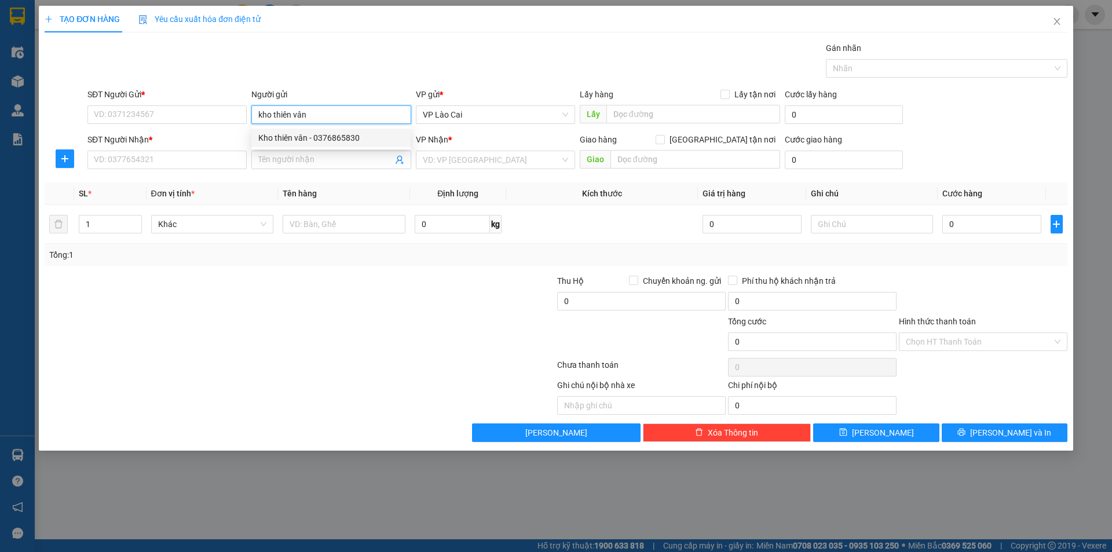
click at [302, 135] on div "Kho thiên vân - 0376865830" at bounding box center [330, 137] width 145 height 13
type input "0376865830"
type input "Kho thiên vân"
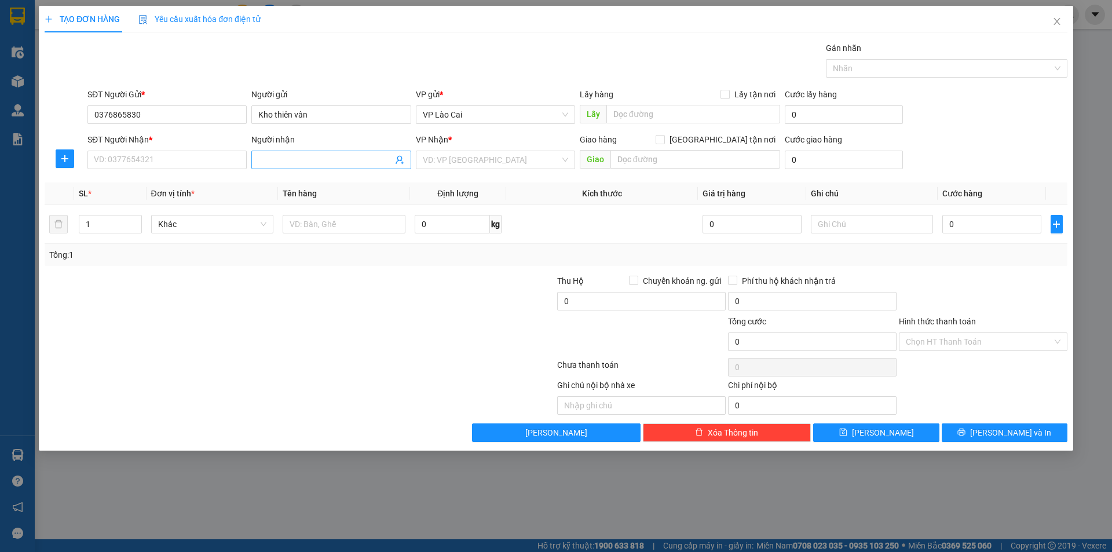
click at [338, 159] on input "Người nhận" at bounding box center [325, 159] width 134 height 13
click at [344, 185] on div "Kho thiên vân - 0376865830" at bounding box center [330, 183] width 145 height 13
type input "0376865830"
type input "Kho thiên vân"
checkbox input "true"
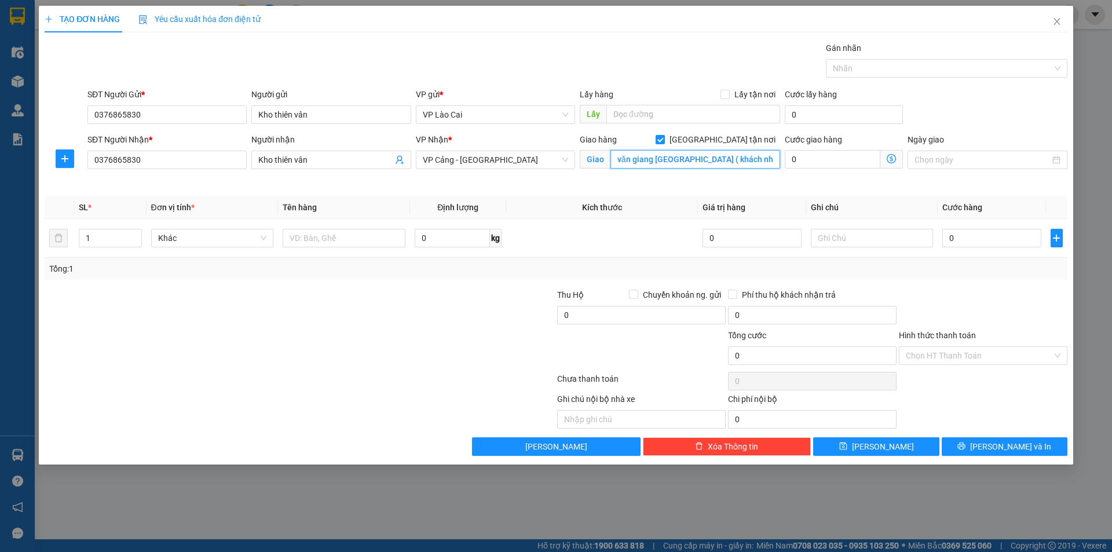
click at [762, 158] on input "văn giang [GEOGRAPHIC_DATA] ( khách nhận đã TT cước trả )" at bounding box center [695, 159] width 170 height 19
click at [755, 157] on input "văn giang [GEOGRAPHIC_DATA] ( khách nhận đã TT cước trả )" at bounding box center [695, 159] width 170 height 19
drag, startPoint x: 691, startPoint y: 160, endPoint x: 791, endPoint y: 169, distance: 100.6
click at [791, 169] on div "SĐT Người Nhận * 0376865830 Người nhận Kho thiên vân VP Nhận * VP Cảng - [GEOGR…" at bounding box center [577, 160] width 985 height 54
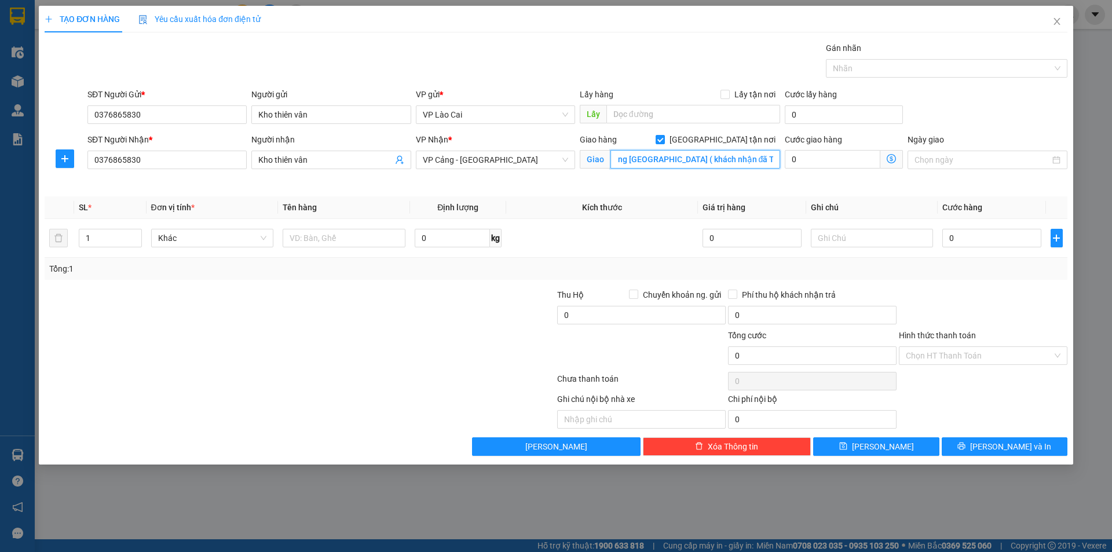
click at [772, 160] on input "văn giang [GEOGRAPHIC_DATA] ( khách nhận đã TT cước trả )" at bounding box center [695, 159] width 170 height 19
drag, startPoint x: 776, startPoint y: 159, endPoint x: 665, endPoint y: 166, distance: 111.4
click at [665, 166] on input "văn giang [GEOGRAPHIC_DATA] ( khách nhận đã TT cước trả )" at bounding box center [695, 159] width 170 height 19
type input "văn giang [GEOGRAPHIC_DATA]"
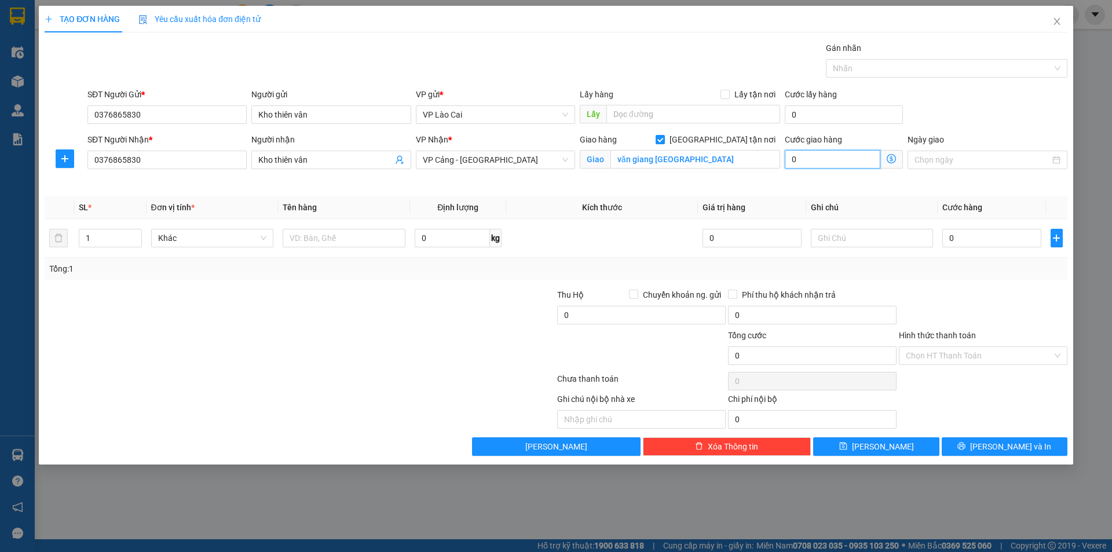
click at [849, 156] on input "0" at bounding box center [833, 159] width 96 height 19
type input "6"
type input "60"
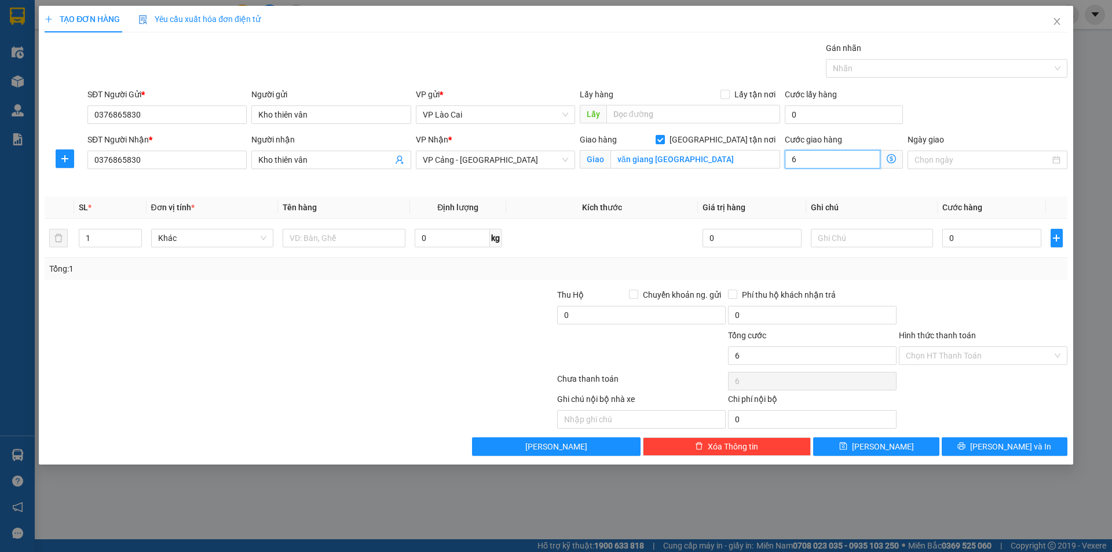
type input "60"
type input "600"
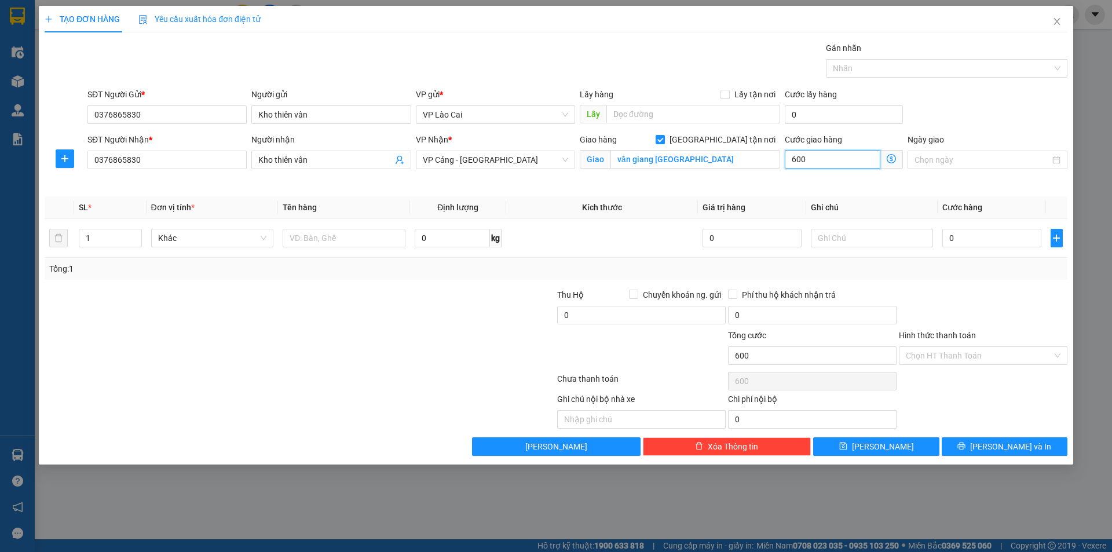
type input "6.000"
type input "60.000"
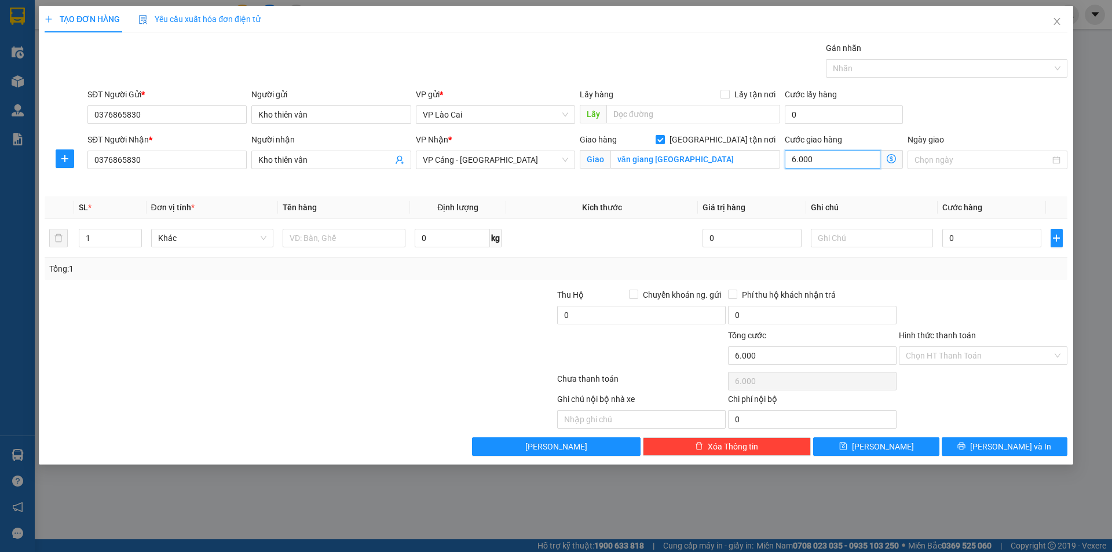
type input "60.000"
type input "600.000"
drag, startPoint x: 843, startPoint y: 157, endPoint x: 777, endPoint y: 160, distance: 65.5
click at [777, 160] on div "SĐT Người Nhận * 0376865830 Người nhận Kho thiên vân VP Nhận * VP Cảng - [GEOGR…" at bounding box center [577, 160] width 985 height 54
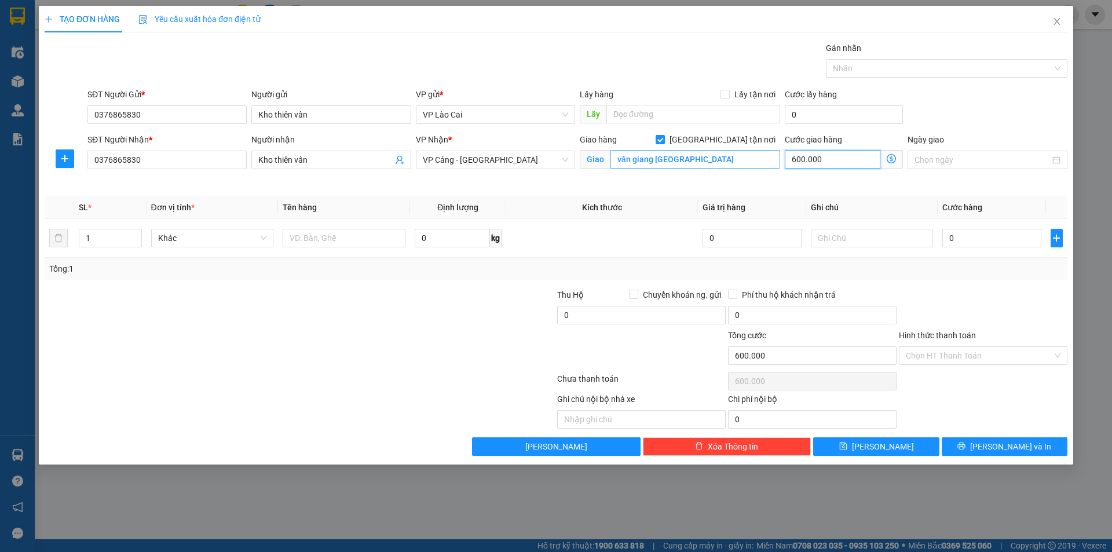
type input "600.000"
click at [664, 136] on input "[GEOGRAPHIC_DATA] tận nơi" at bounding box center [660, 139] width 8 height 8
checkbox input "false"
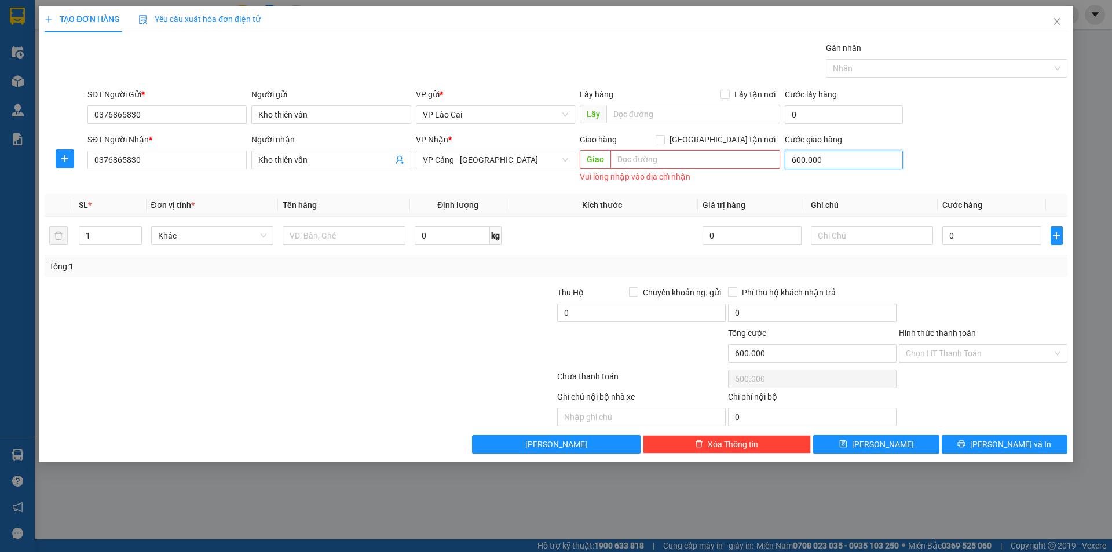
click at [826, 160] on input "600.000" at bounding box center [844, 160] width 118 height 19
type input "0"
click at [306, 237] on input "text" at bounding box center [344, 235] width 123 height 19
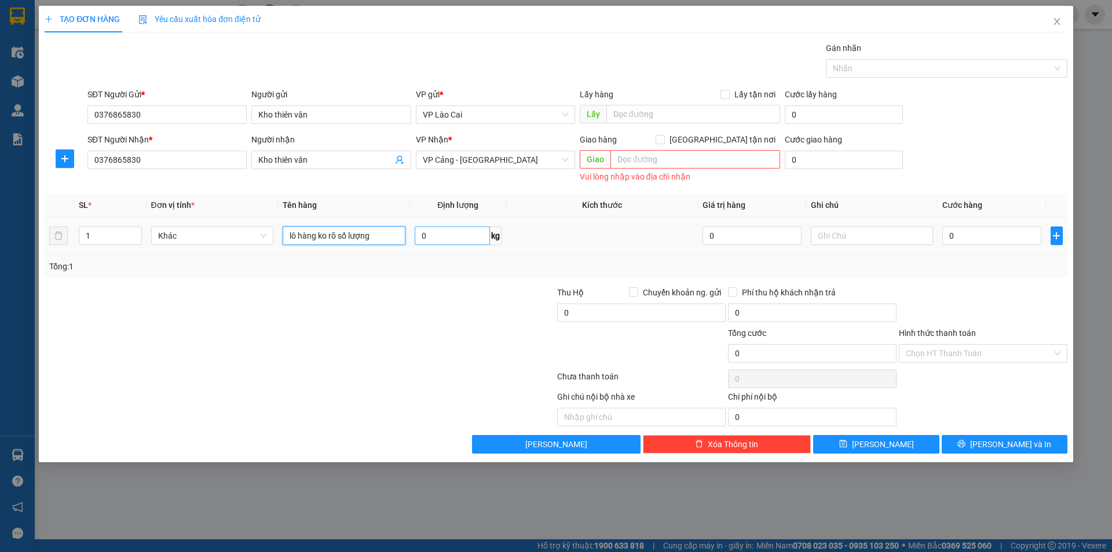
type input "lô hàng ko rõ số lượng"
click at [437, 236] on input "0" at bounding box center [452, 235] width 75 height 19
click at [920, 239] on input "text" at bounding box center [872, 235] width 123 height 19
type input "ko dán mã"
click at [891, 443] on button "[PERSON_NAME]" at bounding box center [876, 444] width 126 height 19
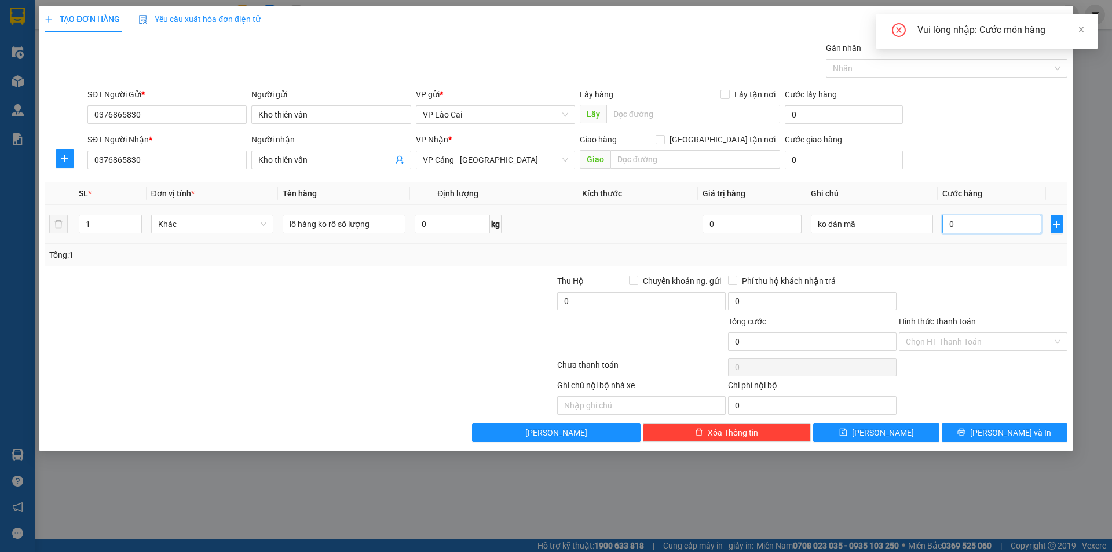
click at [996, 223] on input "0" at bounding box center [991, 224] width 98 height 19
type input "1"
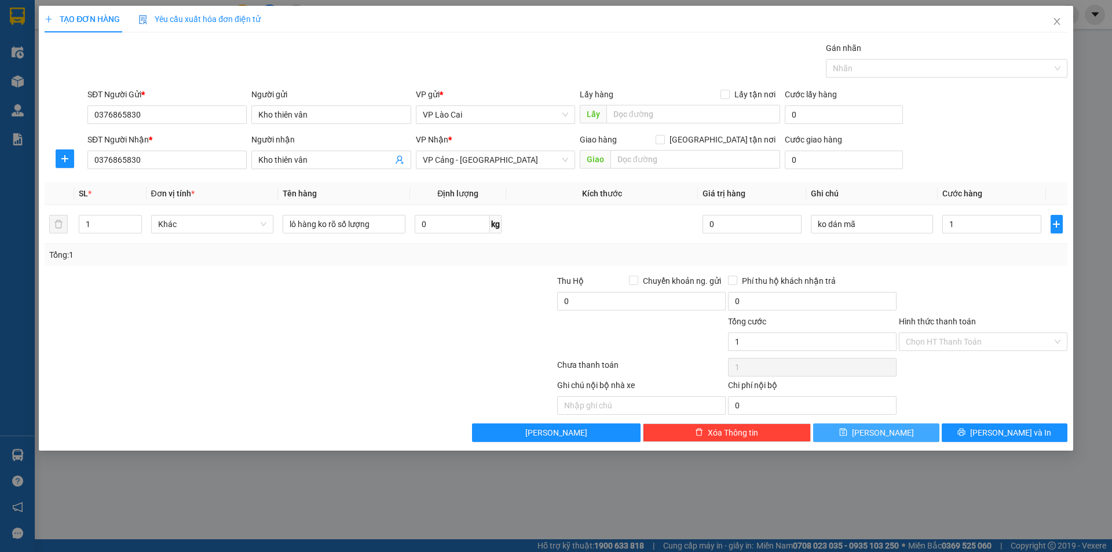
type input "1.000"
click at [883, 431] on span "[PERSON_NAME]" at bounding box center [883, 432] width 62 height 13
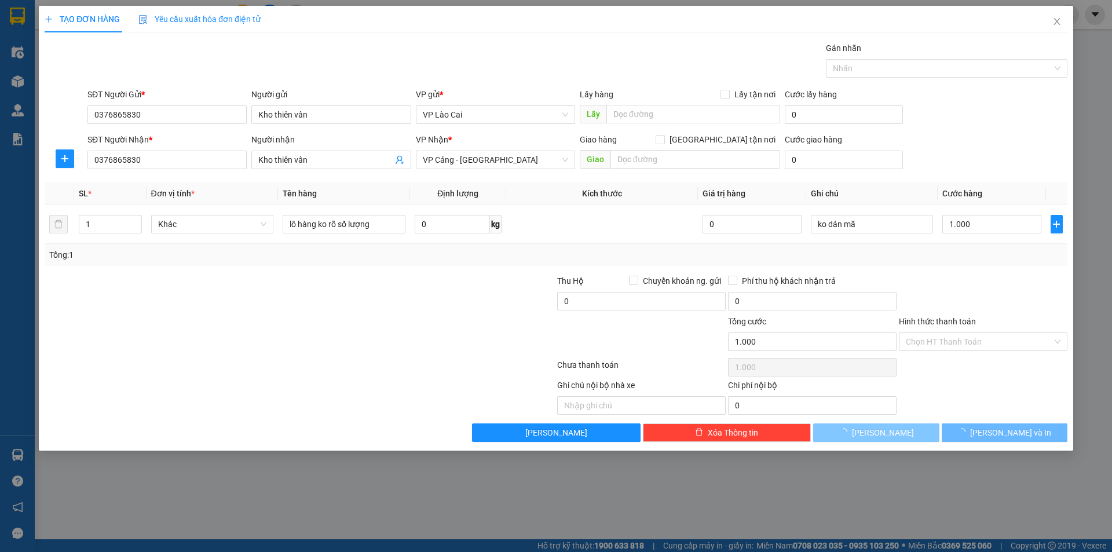
type input "0"
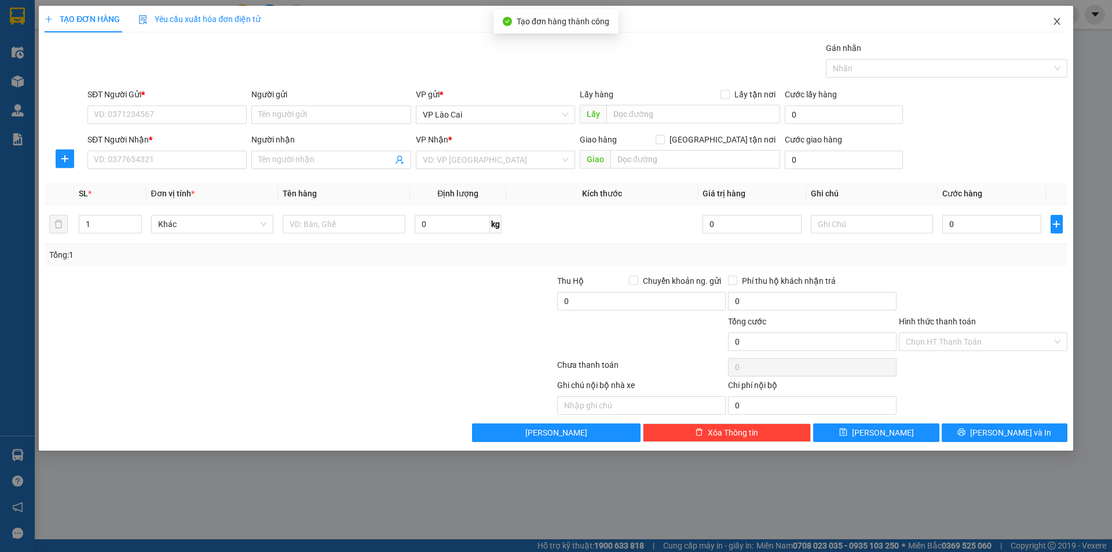
click at [1055, 21] on icon "close" at bounding box center [1056, 21] width 9 height 9
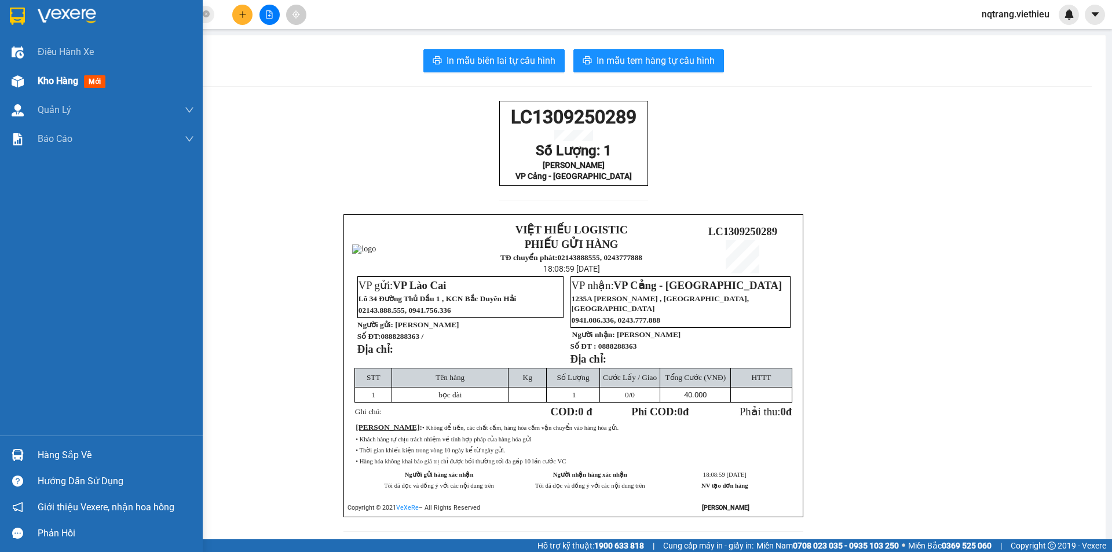
click at [50, 76] on span "Kho hàng" at bounding box center [58, 80] width 41 height 11
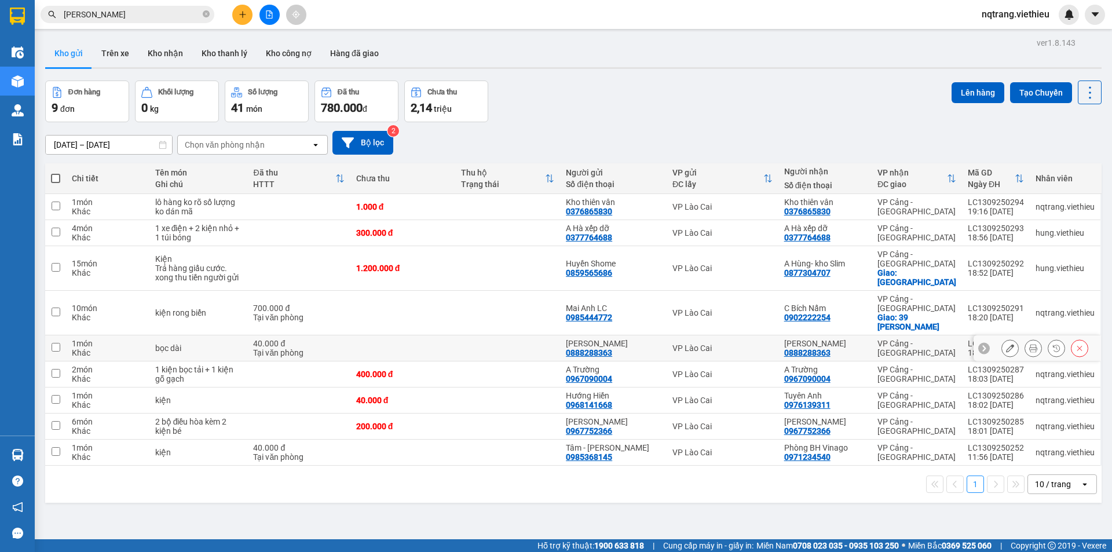
scroll to position [53, 0]
